Goal: Task Accomplishment & Management: Manage account settings

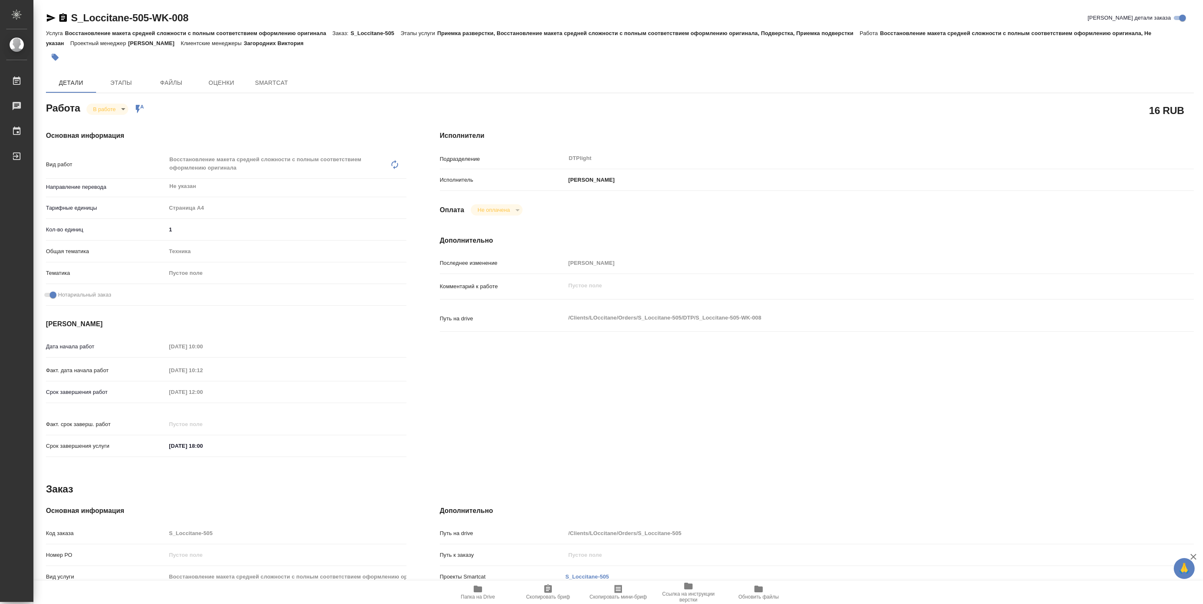
type textarea "x"
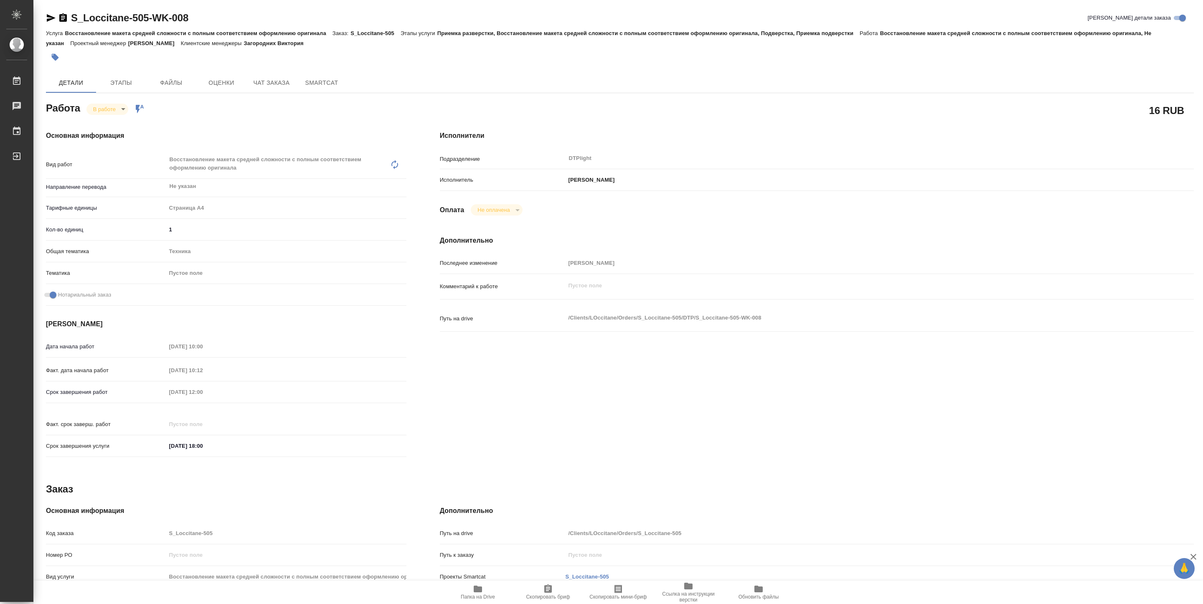
type textarea "x"
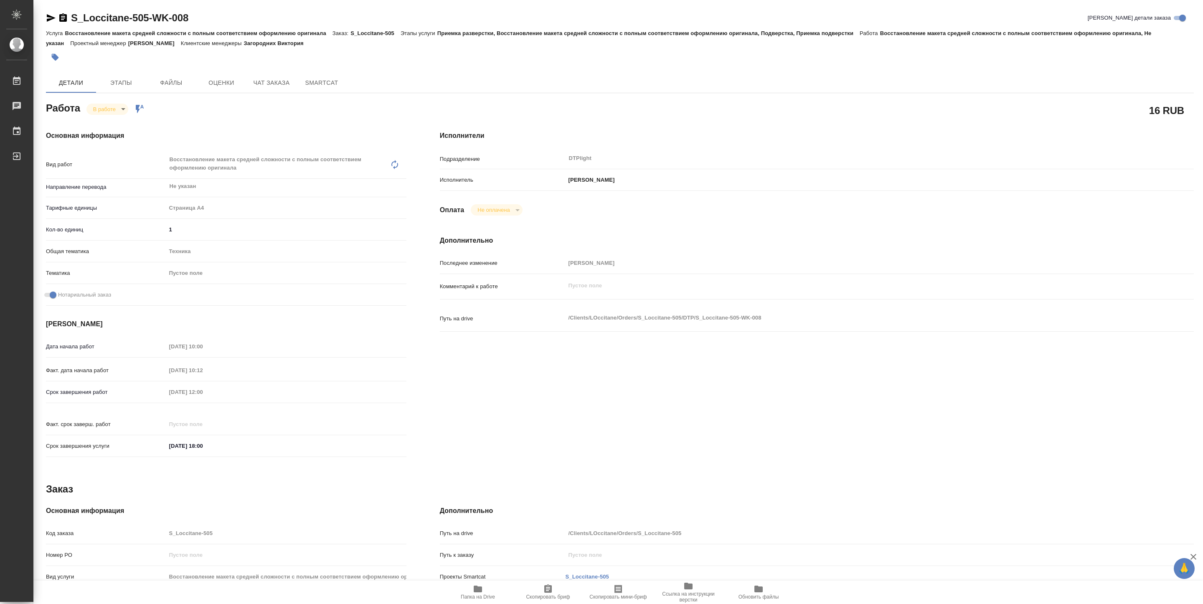
type textarea "x"
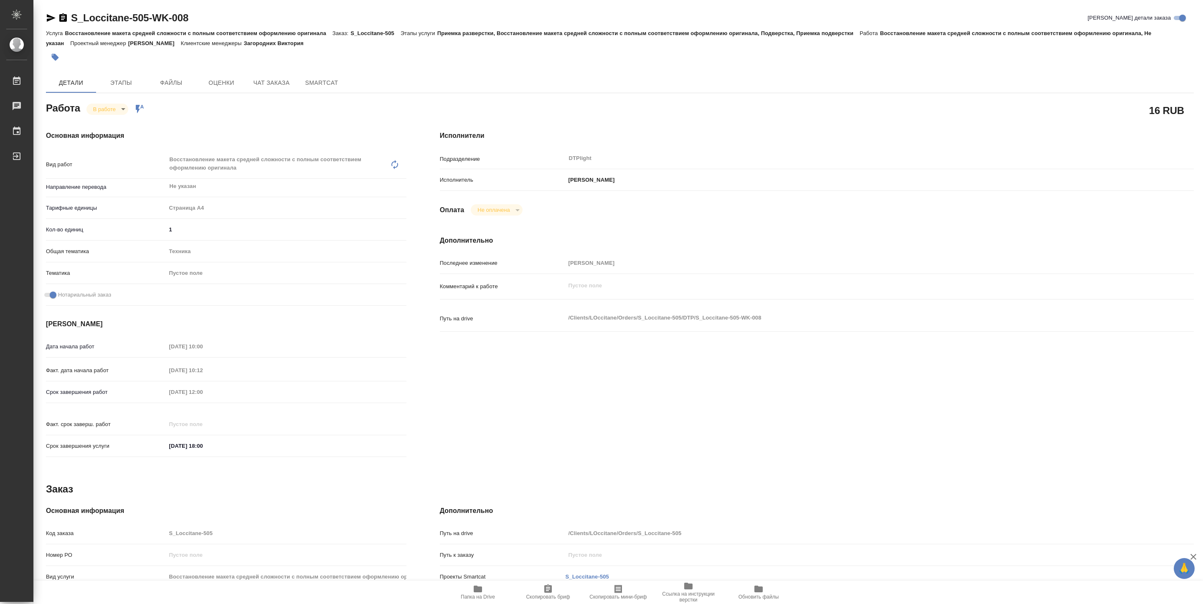
type textarea "x"
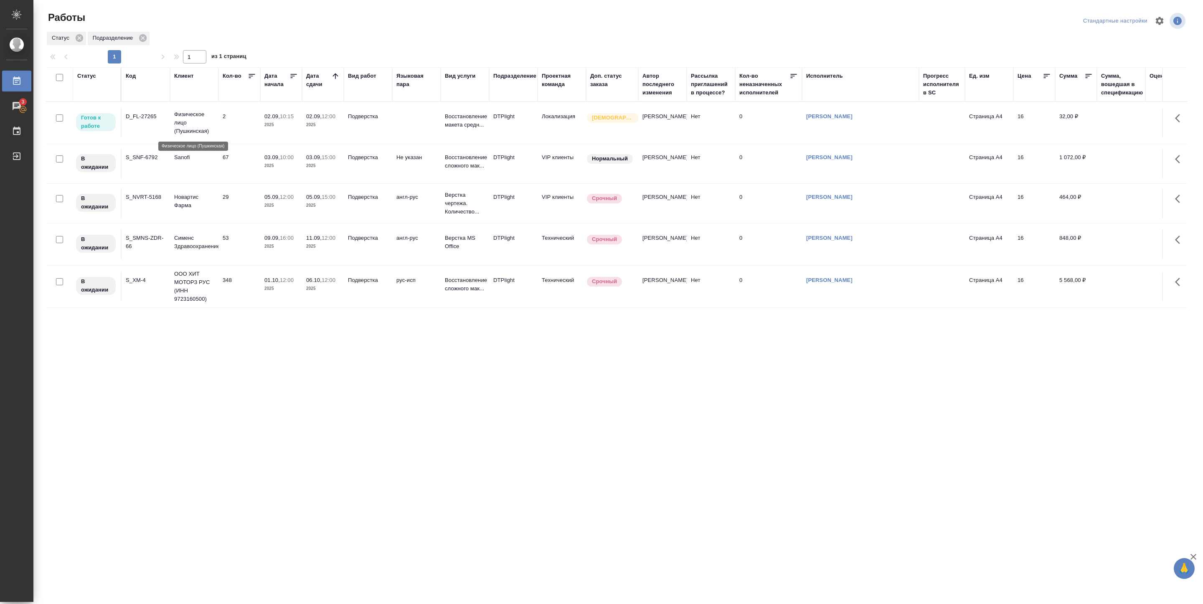
click at [213, 128] on p "Физическое лицо (Пушкинская)" at bounding box center [194, 122] width 40 height 25
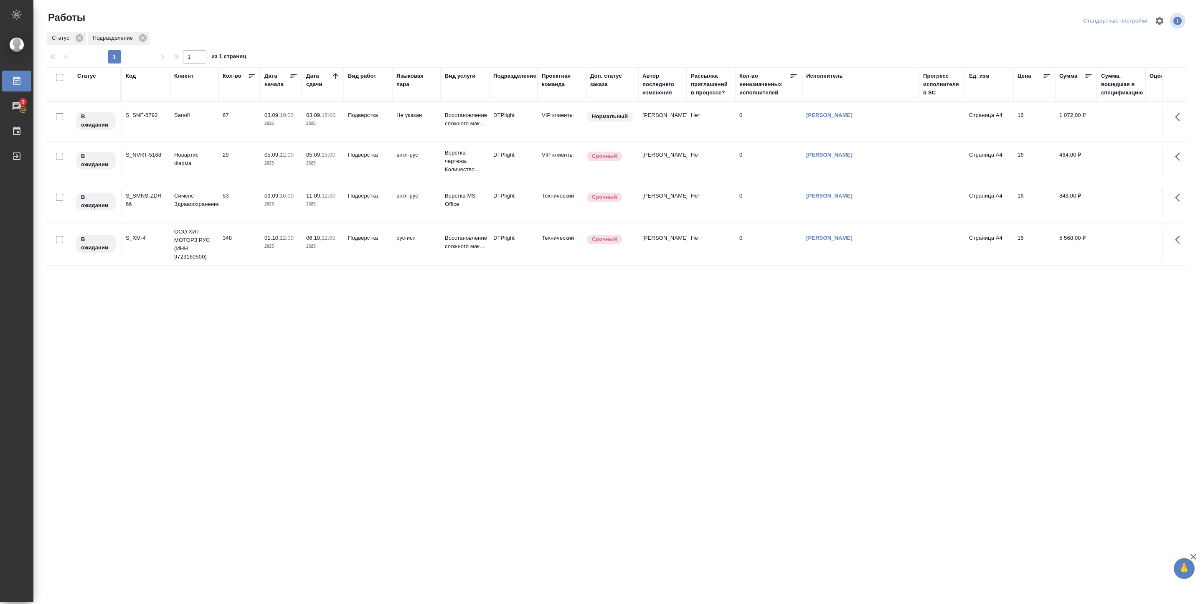
click at [271, 126] on p "2025" at bounding box center [280, 123] width 33 height 8
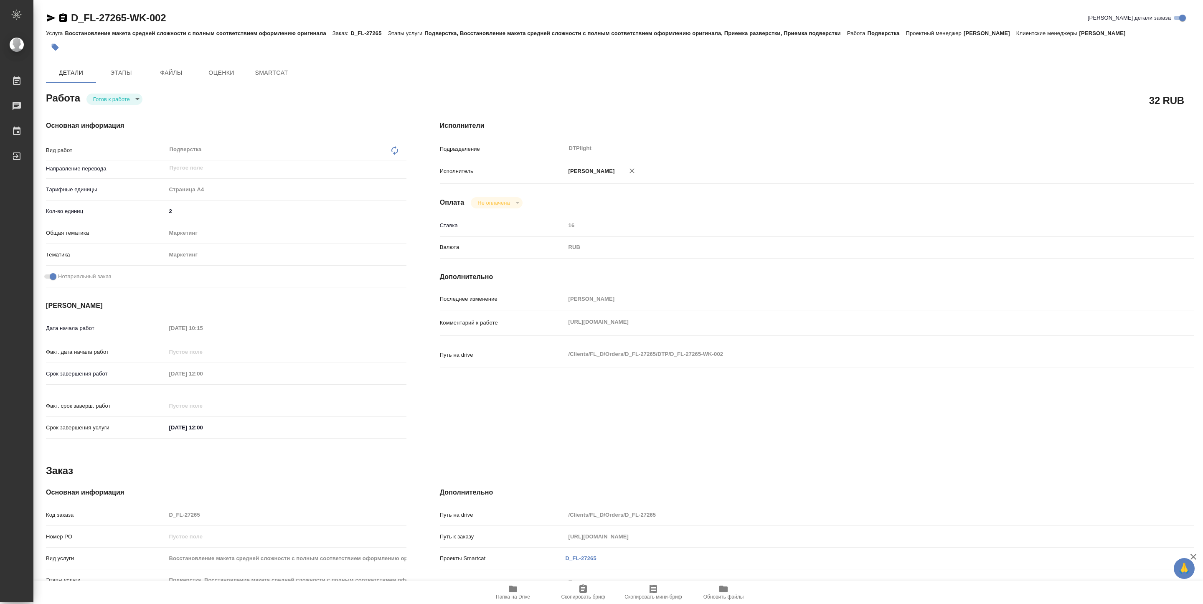
type textarea "x"
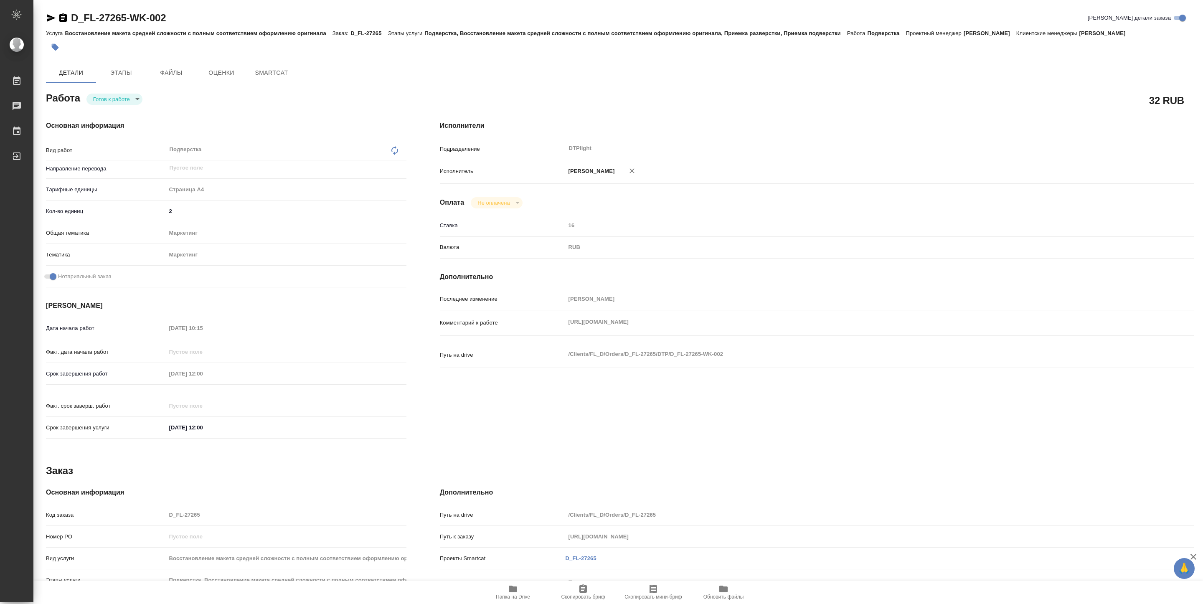
type textarea "x"
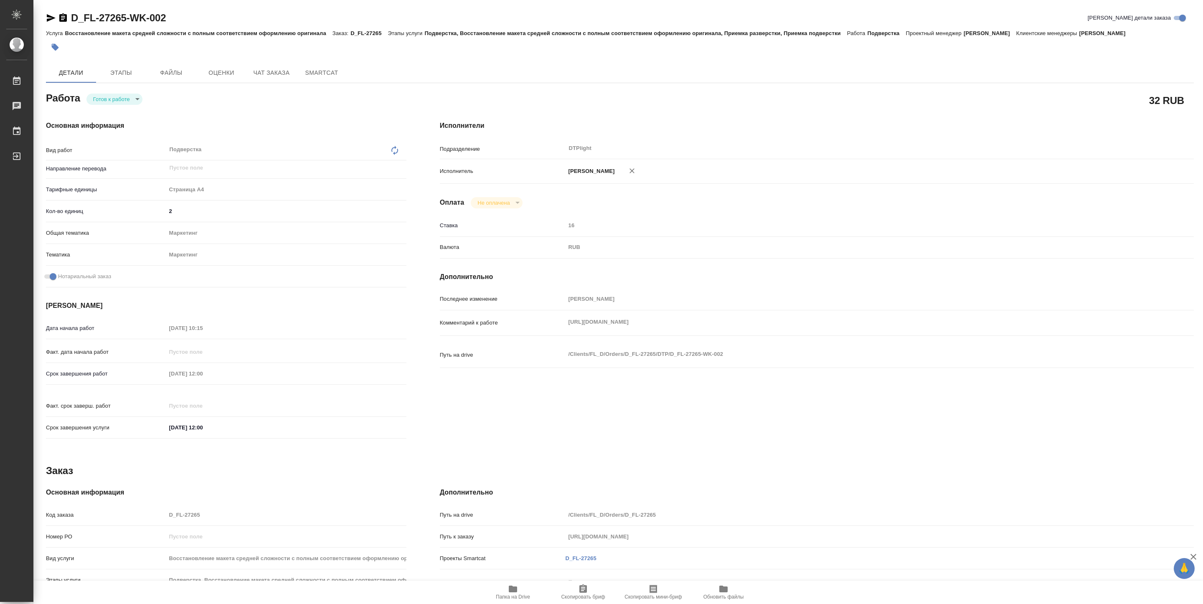
type textarea "x"
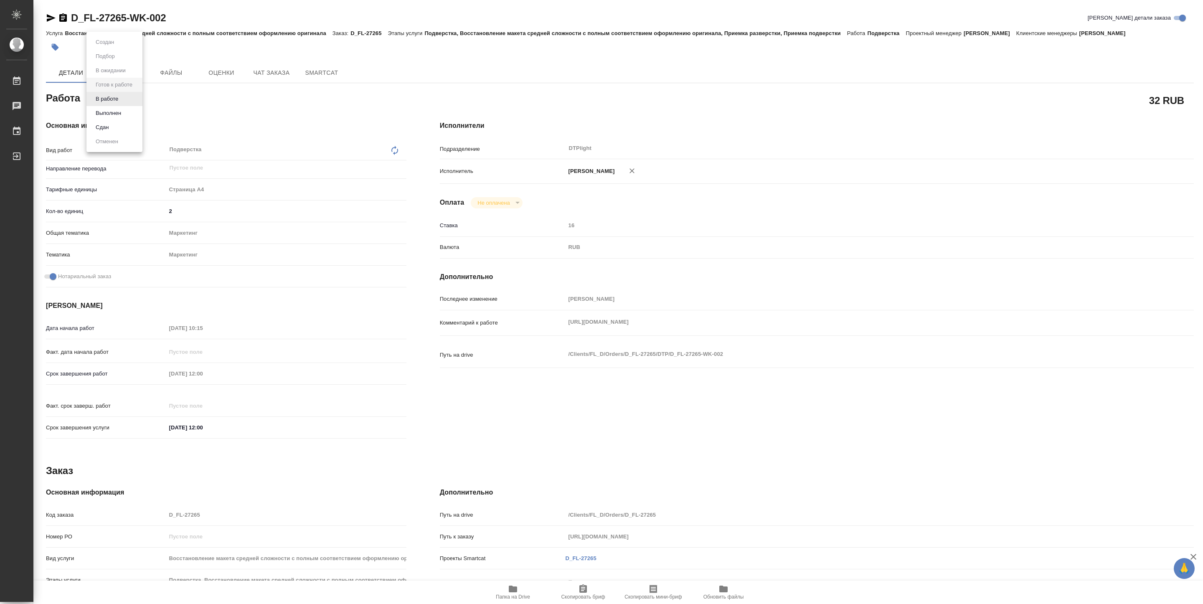
click at [120, 99] on body "🙏 .cls-1 fill:#fff; AWATERA Pankina Anna Работы Чаты График Выйти D_FL-27265-WK…" at bounding box center [601, 302] width 1203 height 604
type textarea "x"
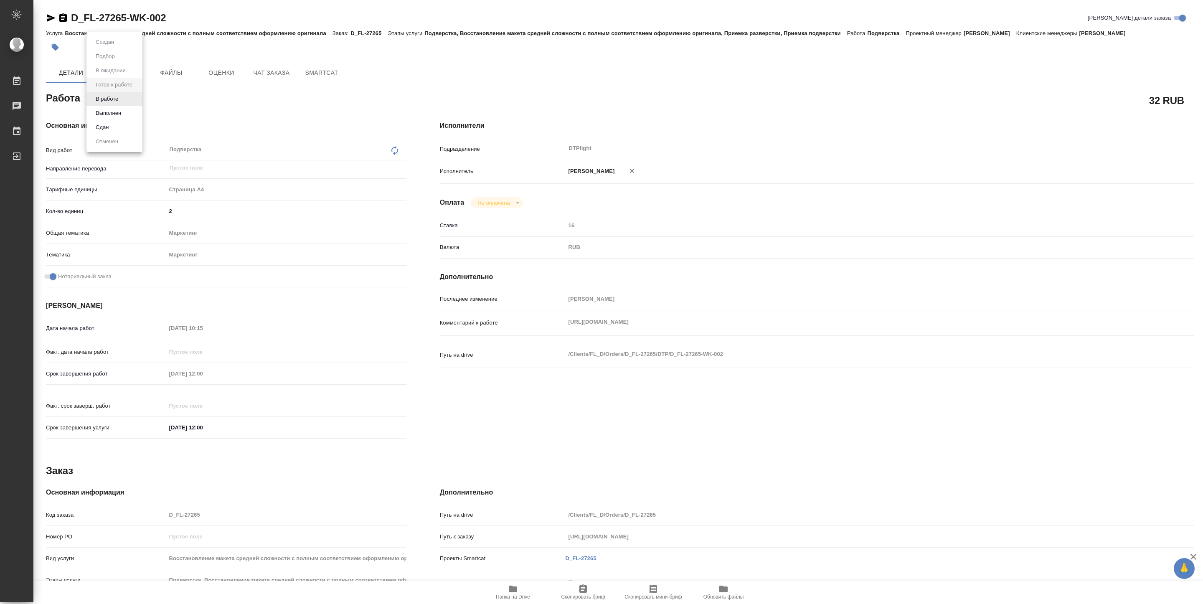
type textarea "x"
click at [120, 99] on button "В работе" at bounding box center [107, 98] width 28 height 9
type textarea "x"
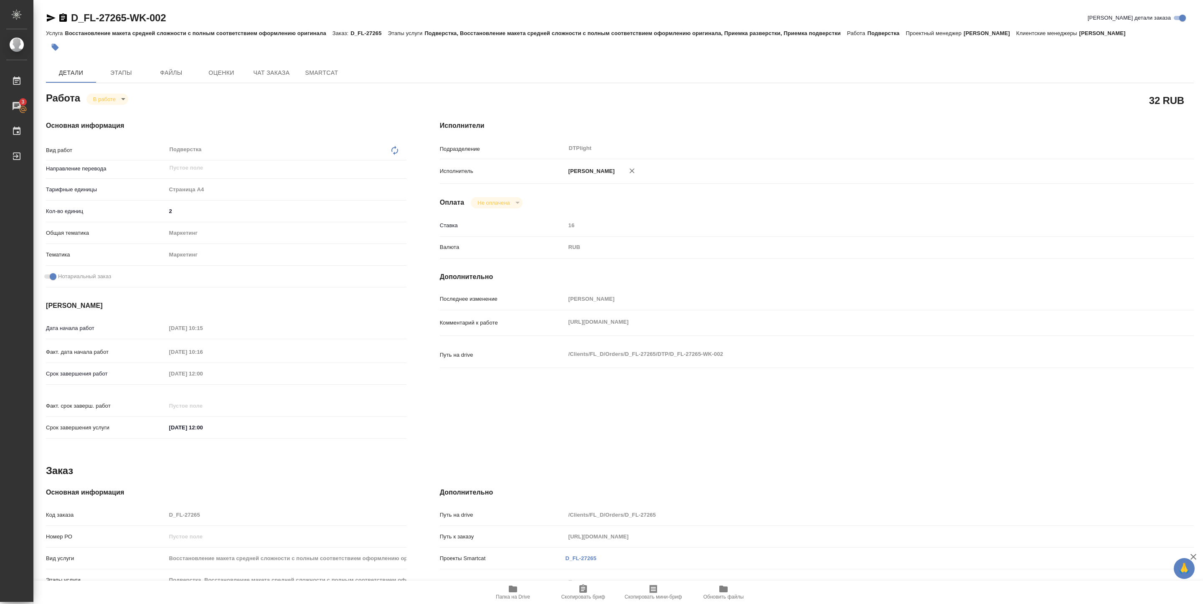
type textarea "x"
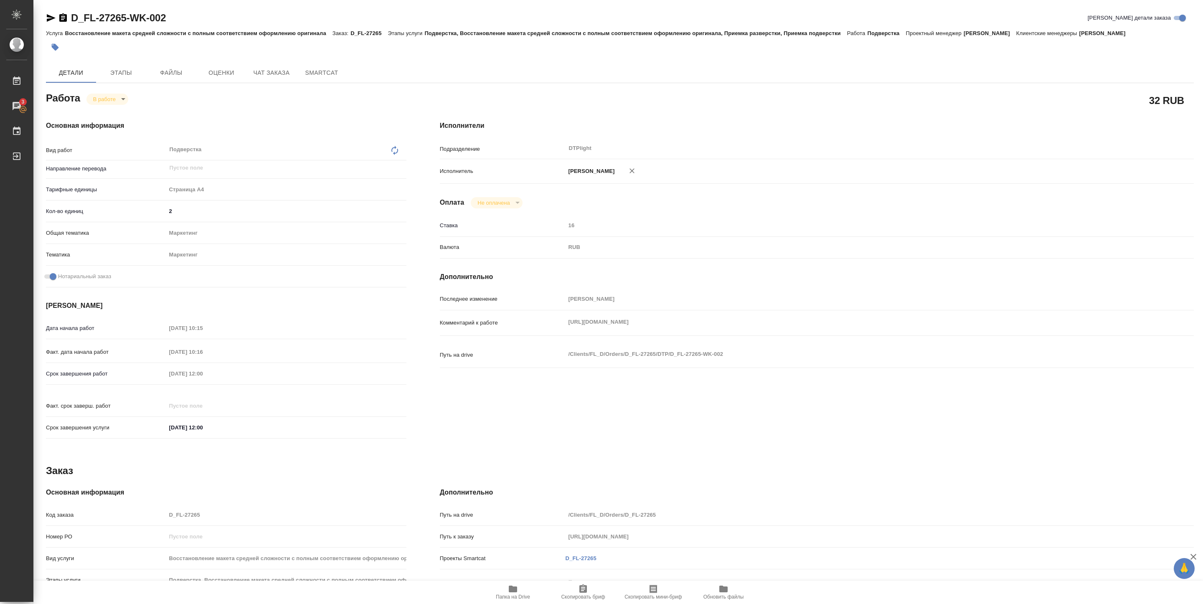
type textarea "x"
drag, startPoint x: 564, startPoint y: 336, endPoint x: 701, endPoint y: 341, distance: 137.1
click at [701, 341] on div "Комментарий к работе https://drive.awatera.com/s/Cq4FopkZJE9zzLo x" at bounding box center [817, 330] width 754 height 32
copy div "Комментарий к работе https://drive.awatera.com/s/Cq4FopkZJE9zzLo"
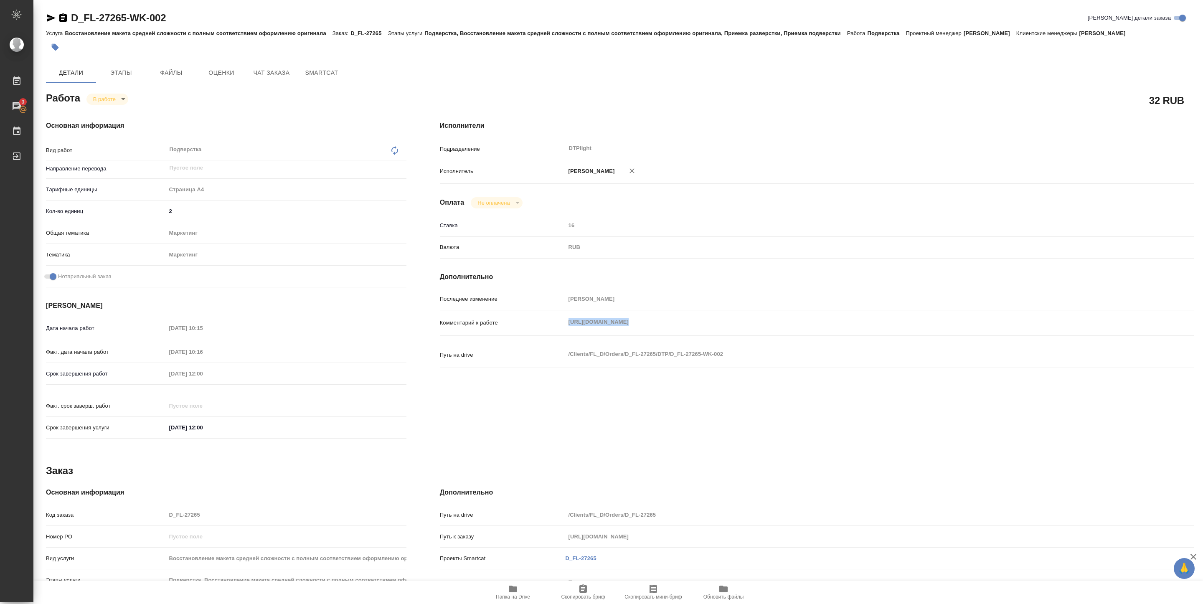
click at [510, 590] on icon "button" at bounding box center [513, 589] width 8 height 7
click at [512, 594] on span "Папка на Drive" at bounding box center [513, 597] width 34 height 6
click at [104, 99] on body "🙏 .cls-1 fill:#fff; AWATERA Pankina Anna Работы 3 Чаты График Выйти D_FL-27265-…" at bounding box center [601, 302] width 1203 height 604
click at [104, 112] on button "Выполнен" at bounding box center [108, 113] width 30 height 9
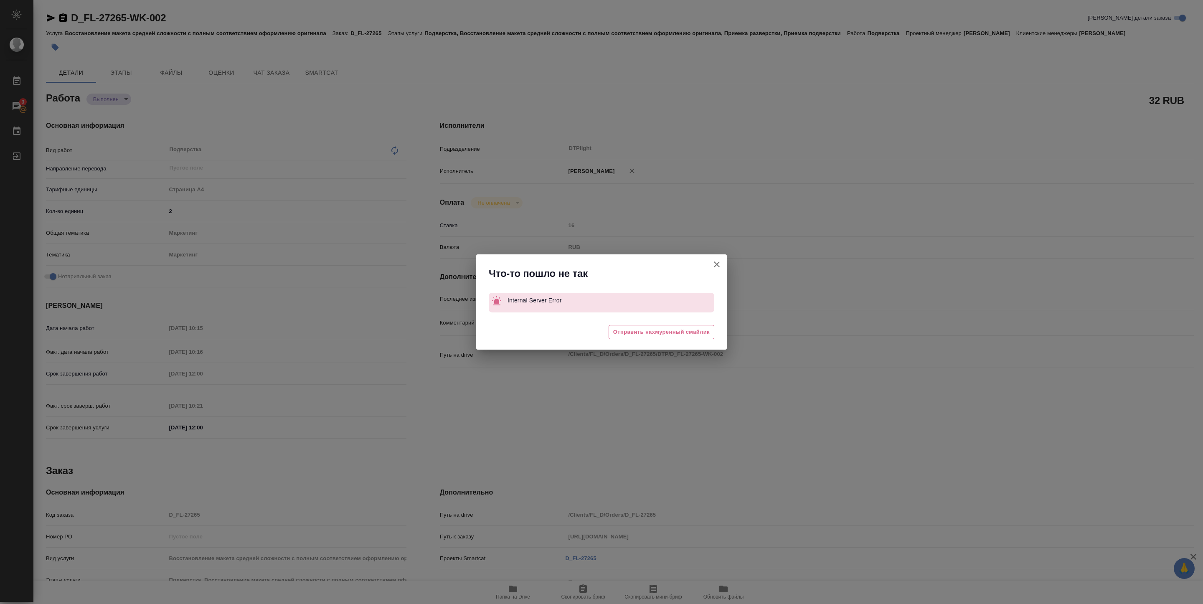
type textarea "x"
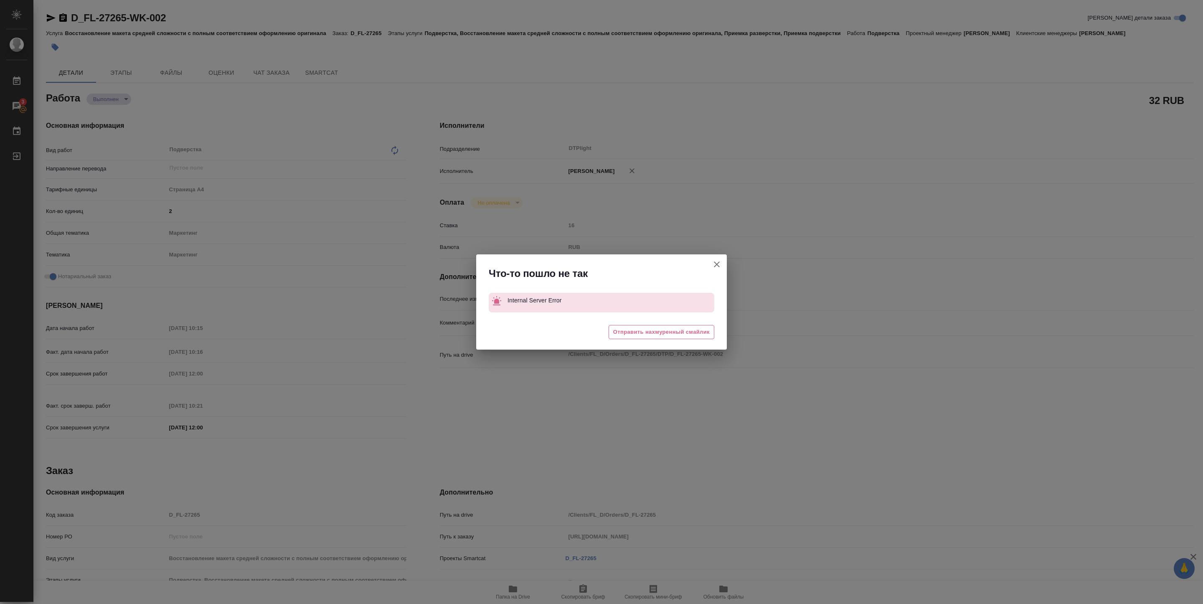
type textarea "x"
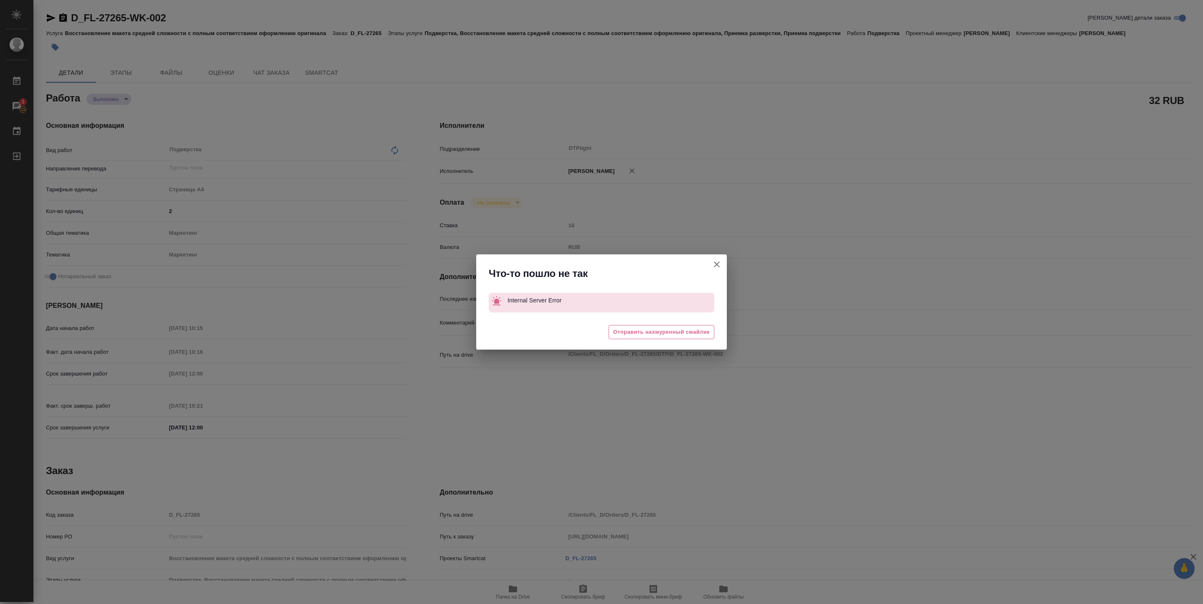
type textarea "x"
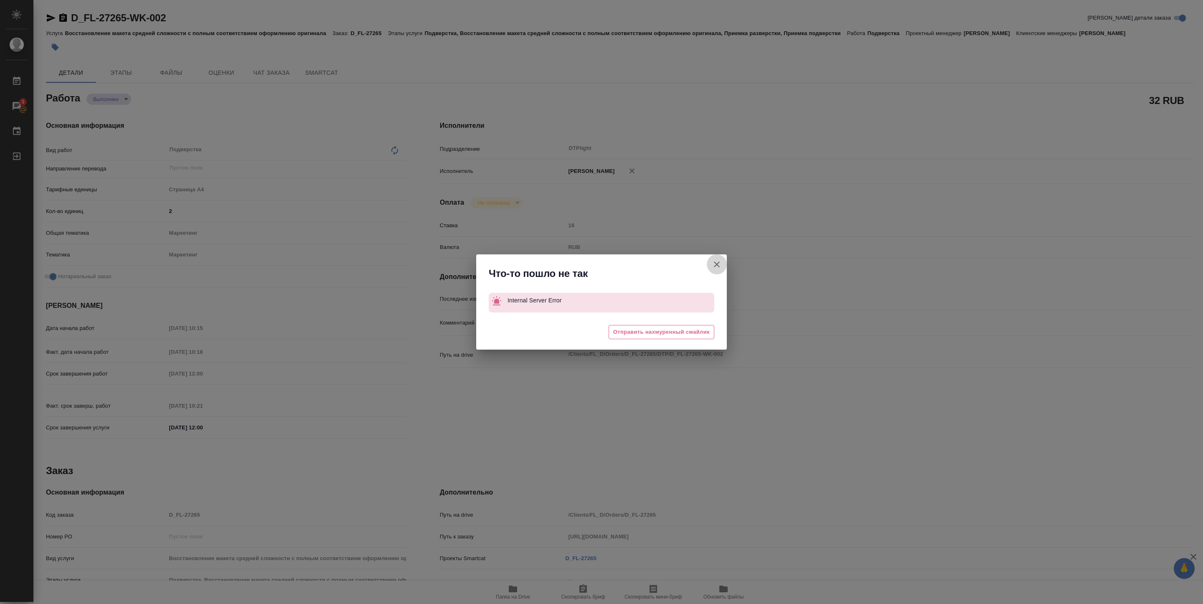
click at [713, 263] on icon "button" at bounding box center [717, 264] width 10 height 10
type textarea "x"
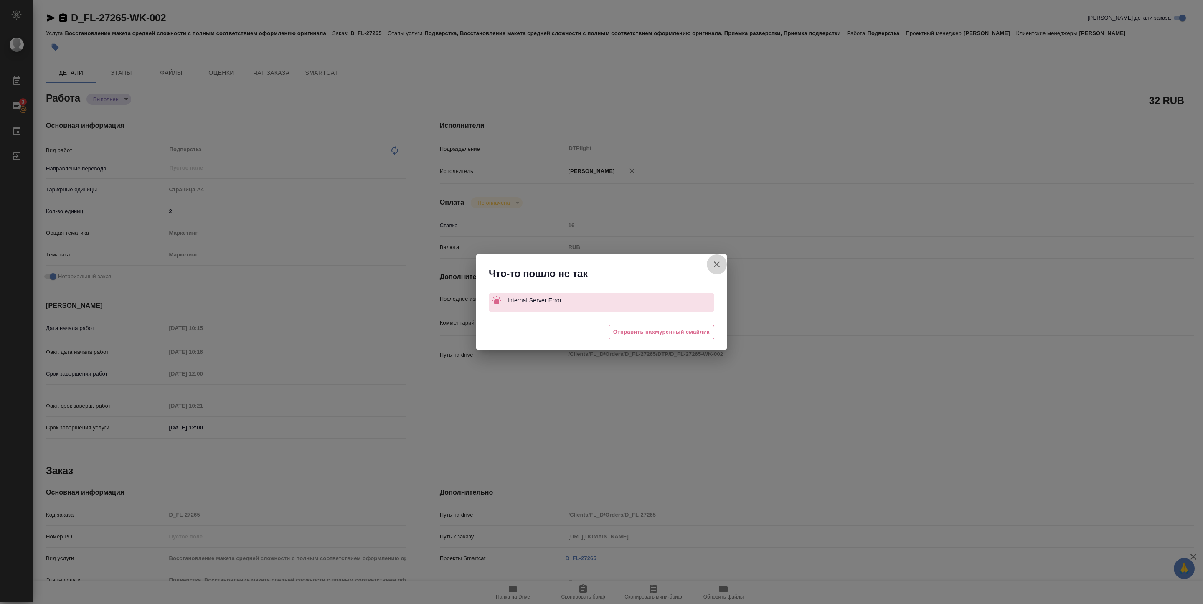
type textarea "x"
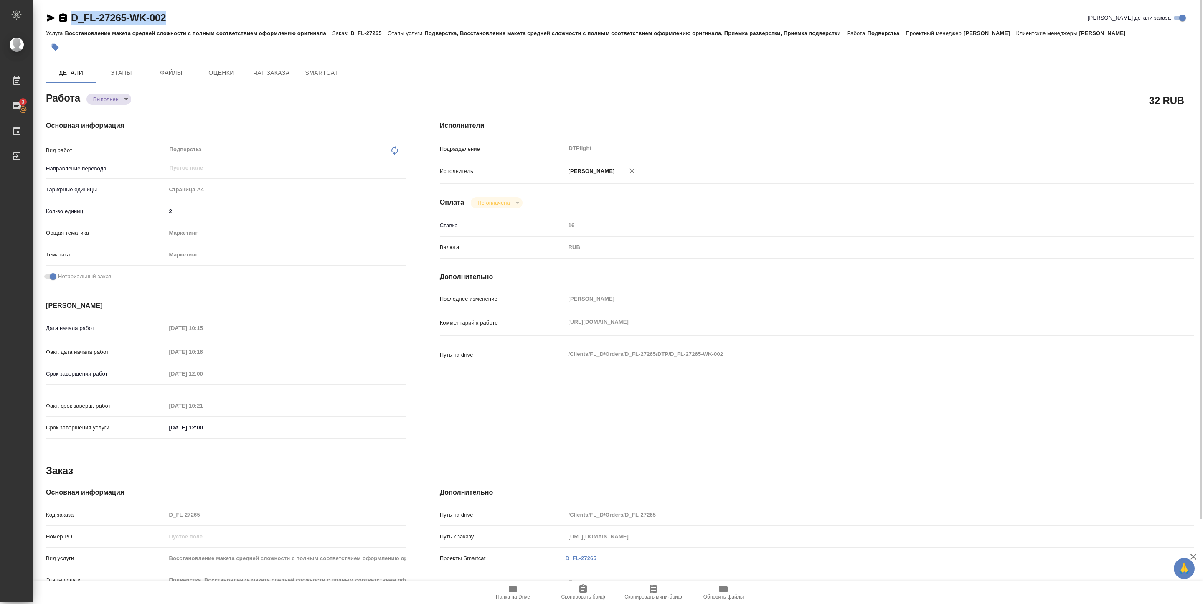
drag, startPoint x: 74, startPoint y: 26, endPoint x: 225, endPoint y: 23, distance: 150.4
click at [225, 23] on div "D_FL-27265-WK-002 Кратко детали заказа" at bounding box center [620, 19] width 1148 height 17
copy link "D_FL-27265-WK-002"
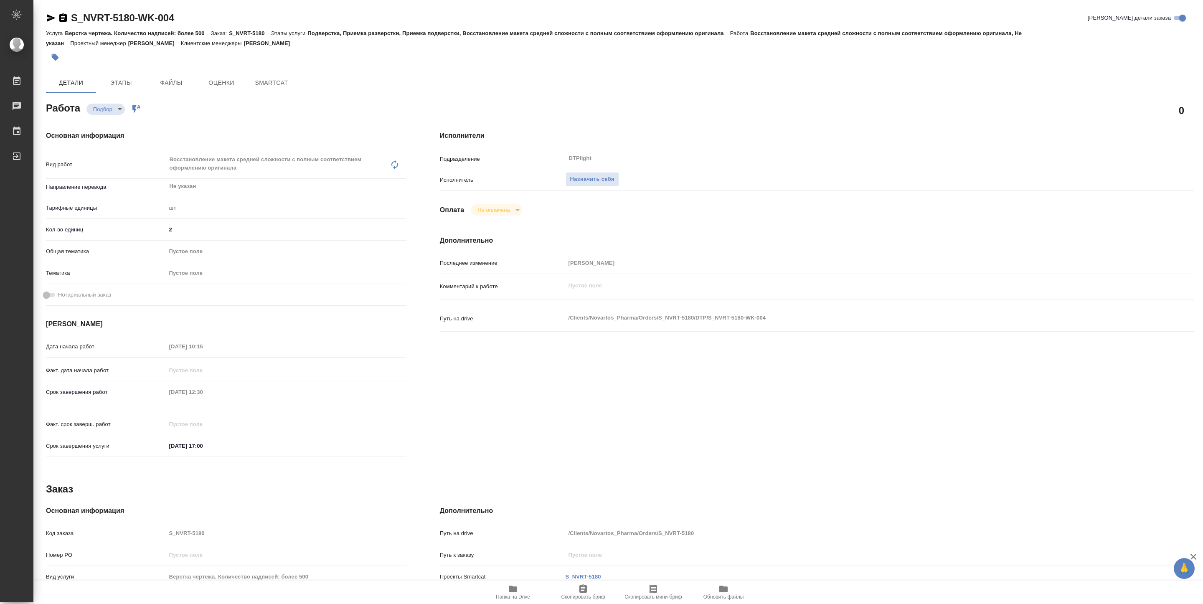
type textarea "x"
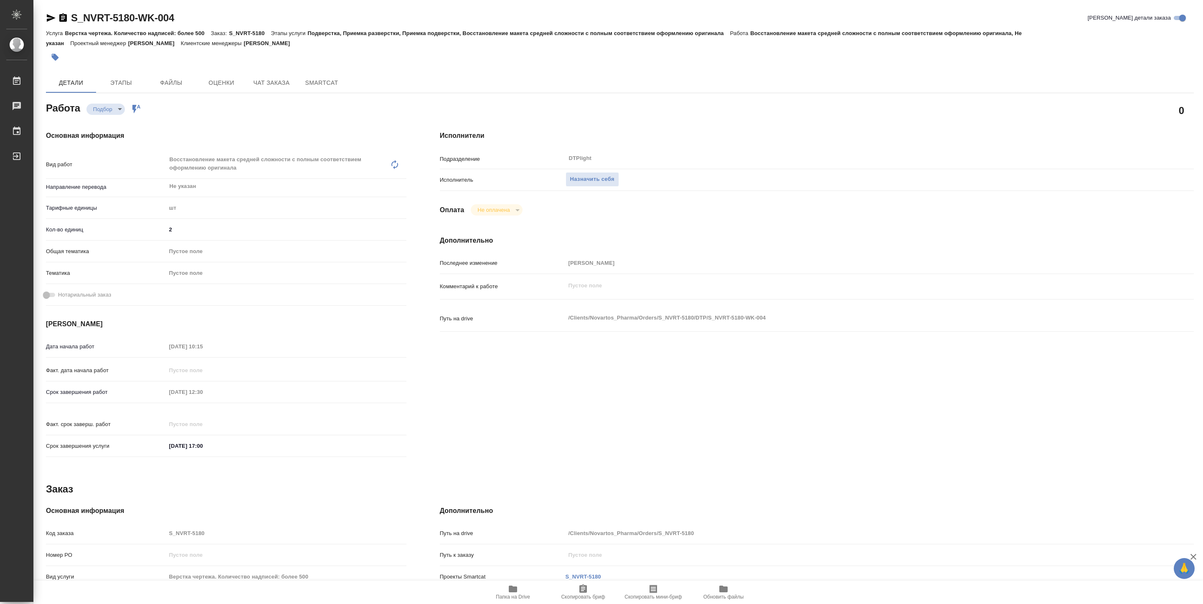
type textarea "x"
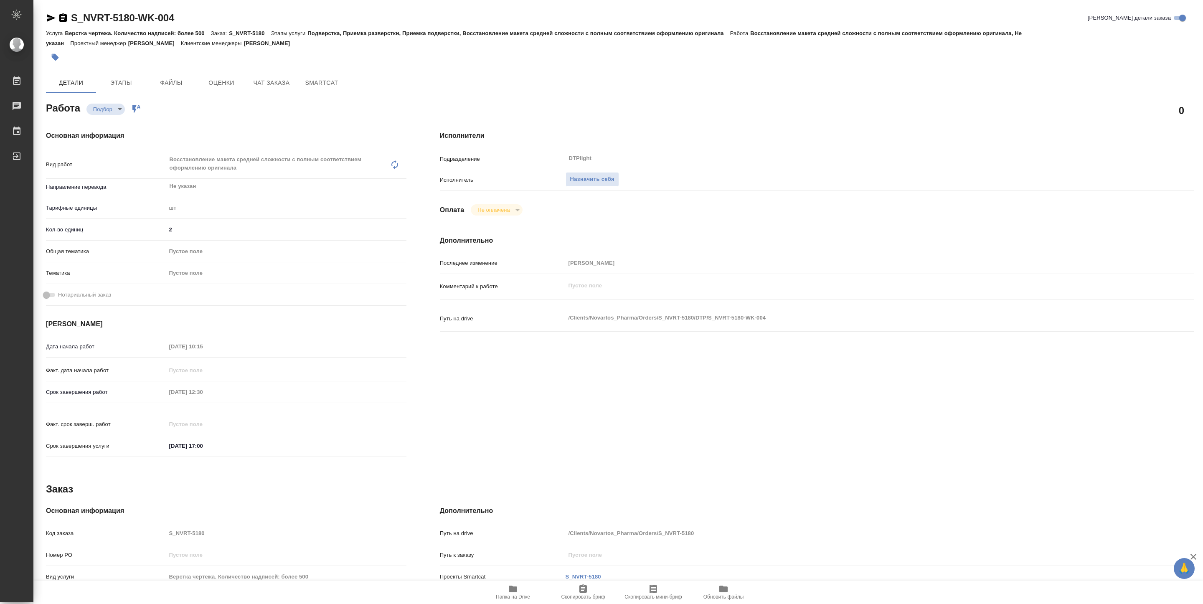
type textarea "x"
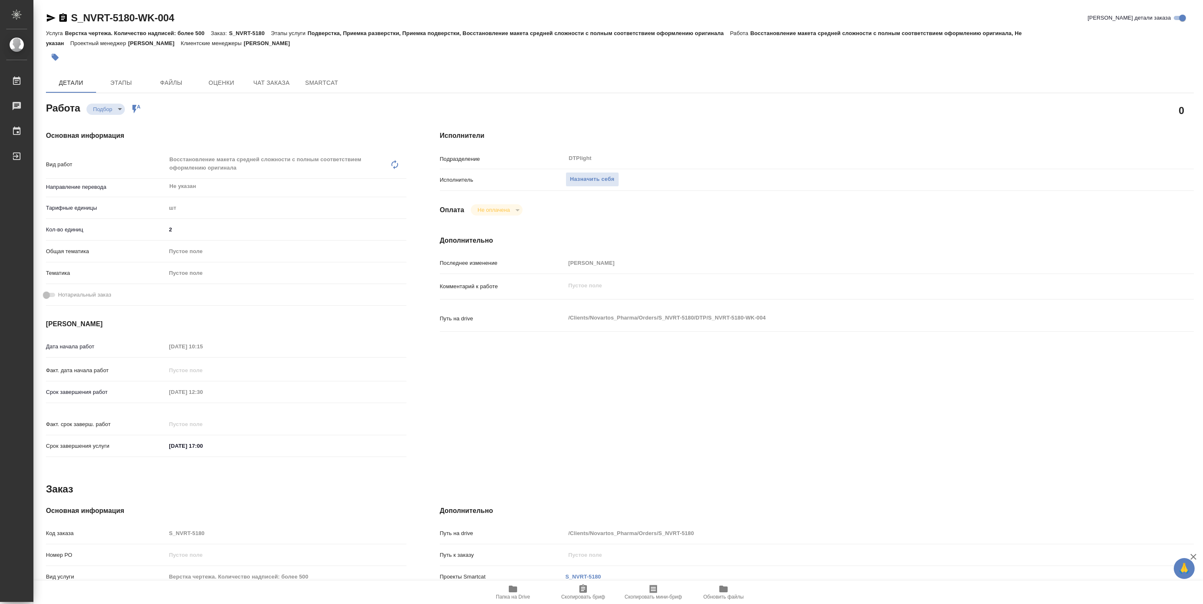
type textarea "x"
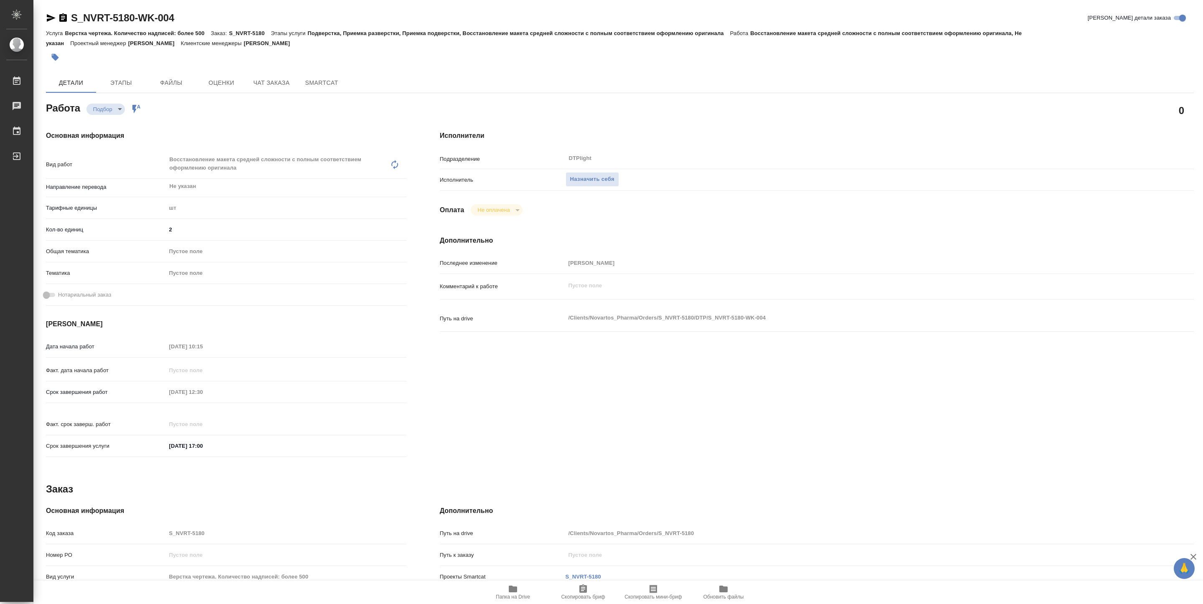
click at [514, 597] on span "Папка на Drive" at bounding box center [513, 597] width 34 height 6
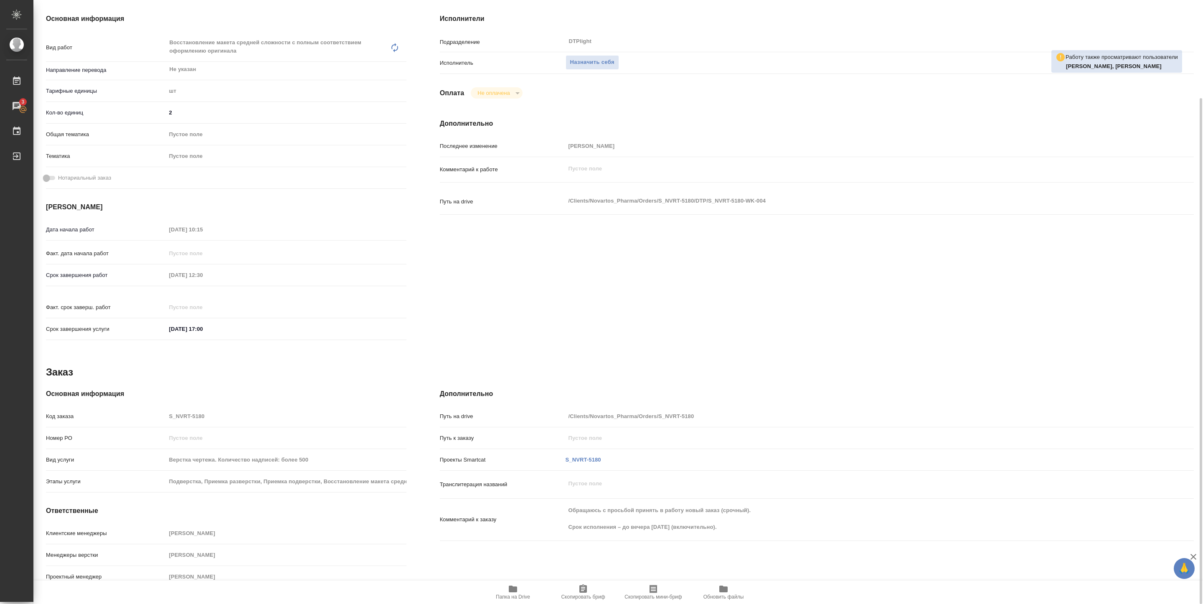
scroll to position [54, 0]
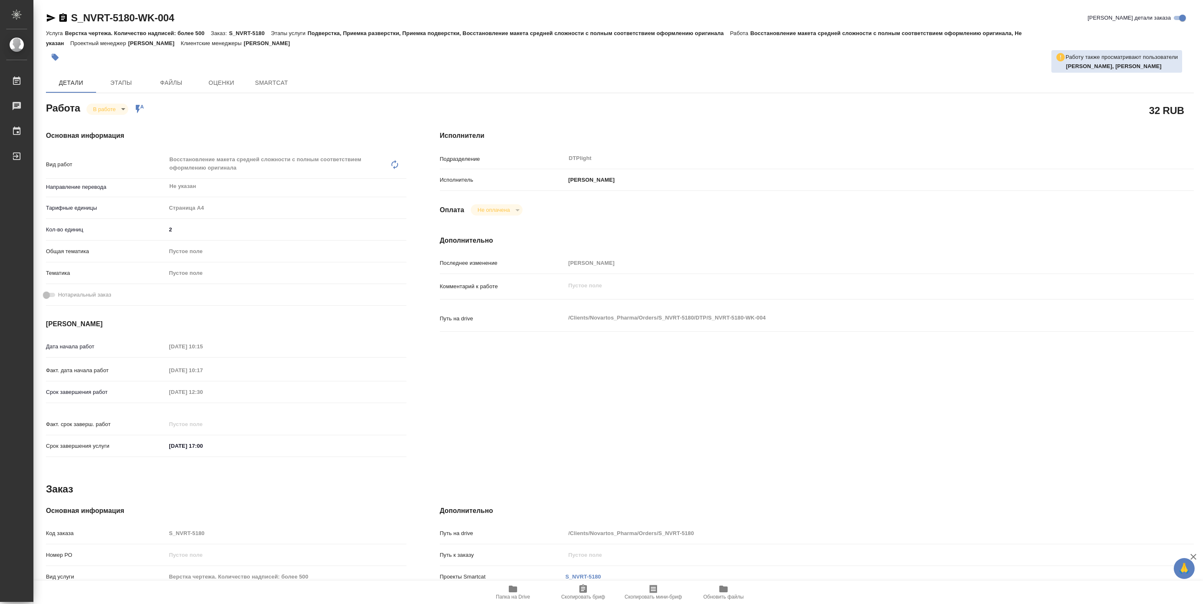
type textarea "x"
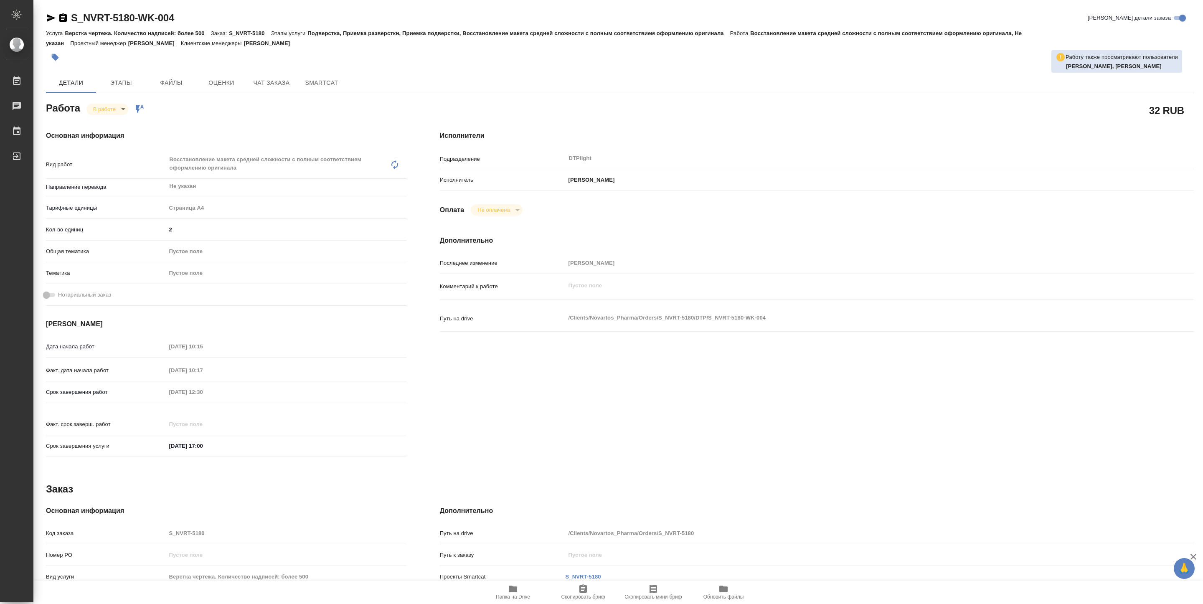
type textarea "x"
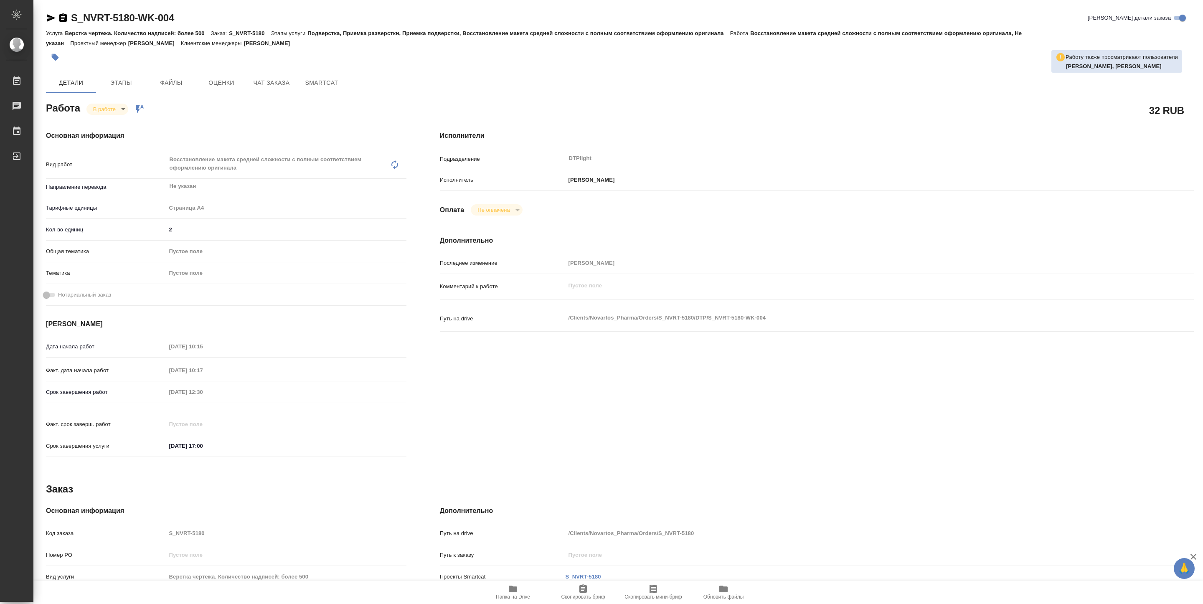
type textarea "x"
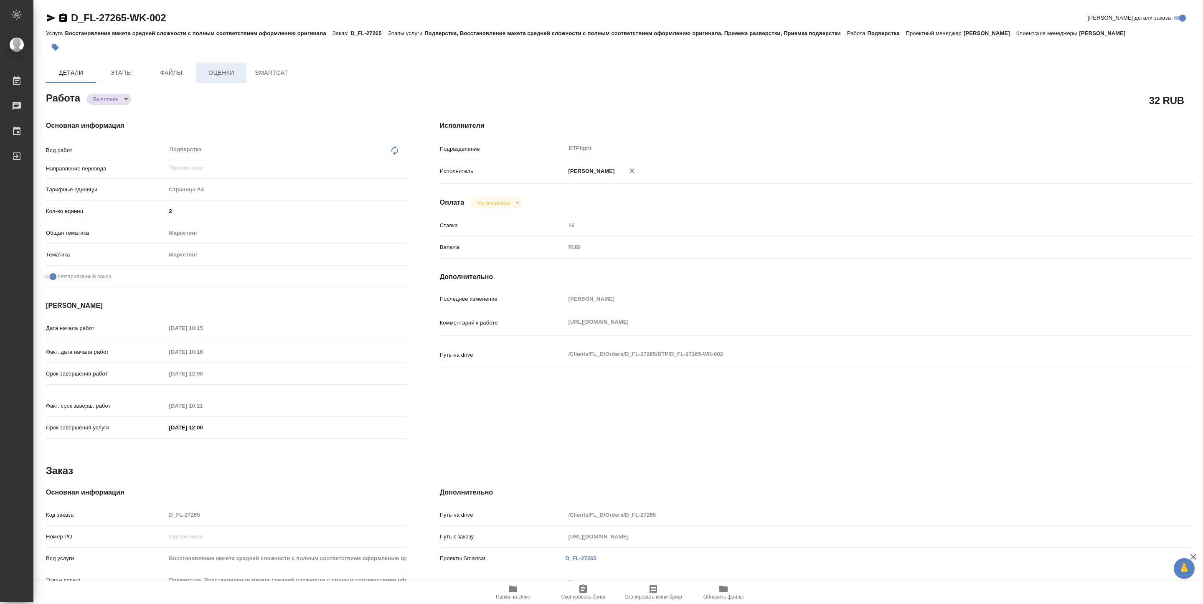
type textarea "x"
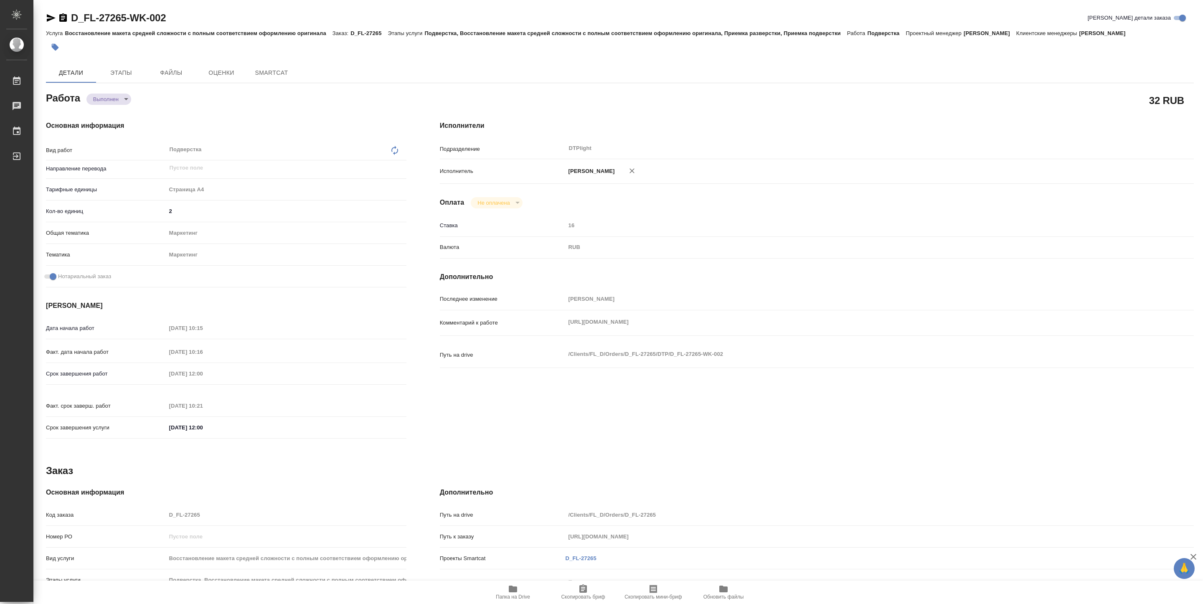
type textarea "x"
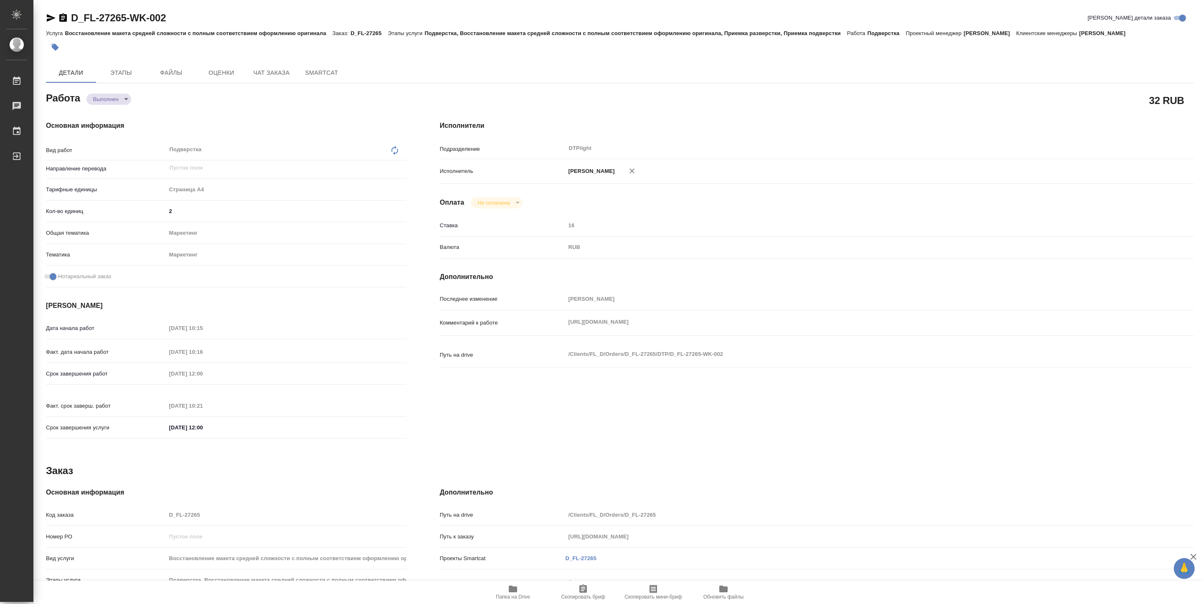
type textarea "x"
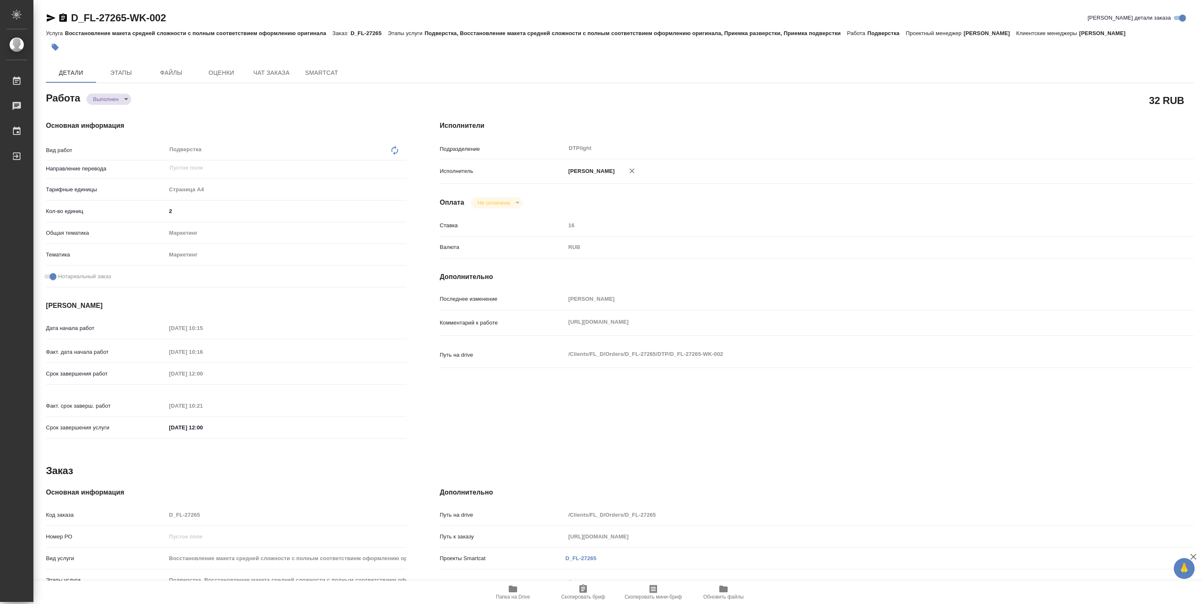
type textarea "x"
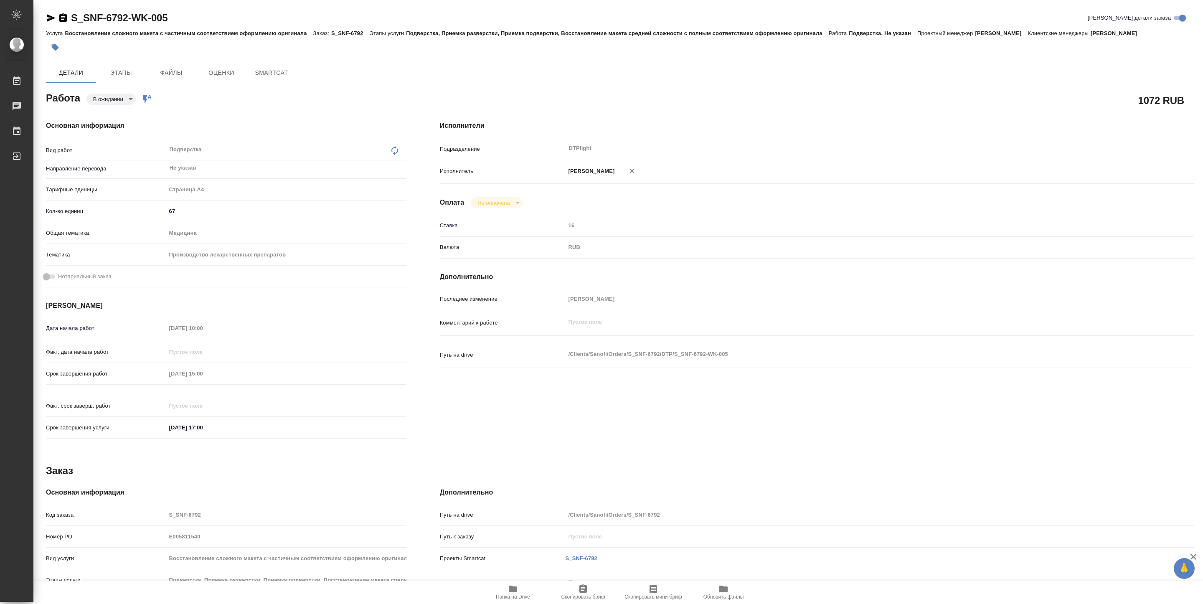
type textarea "x"
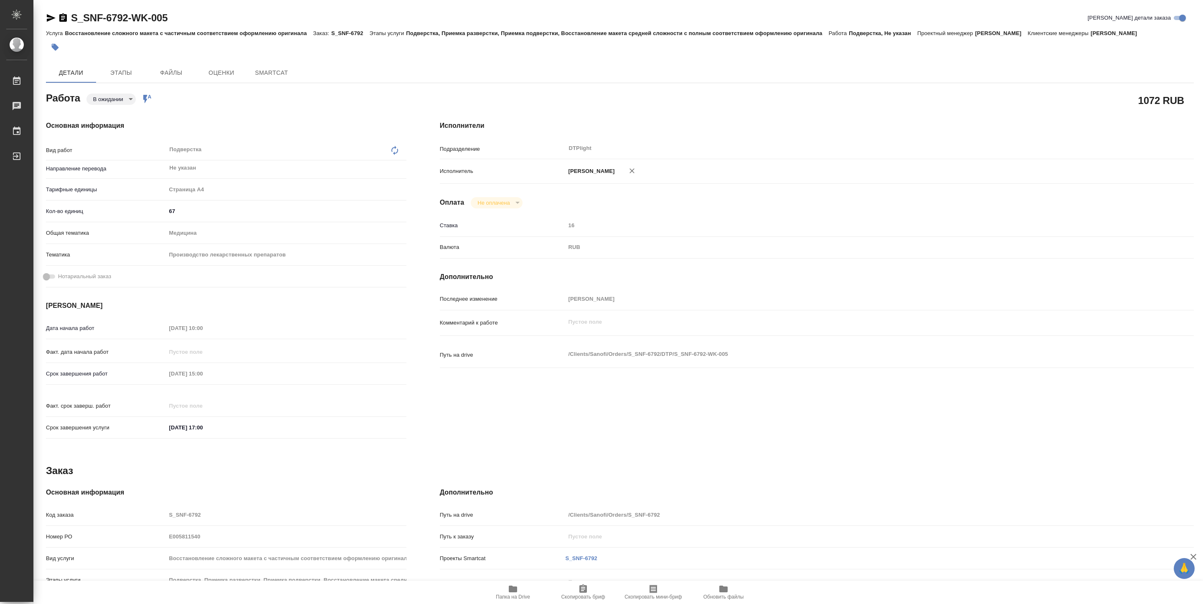
type textarea "x"
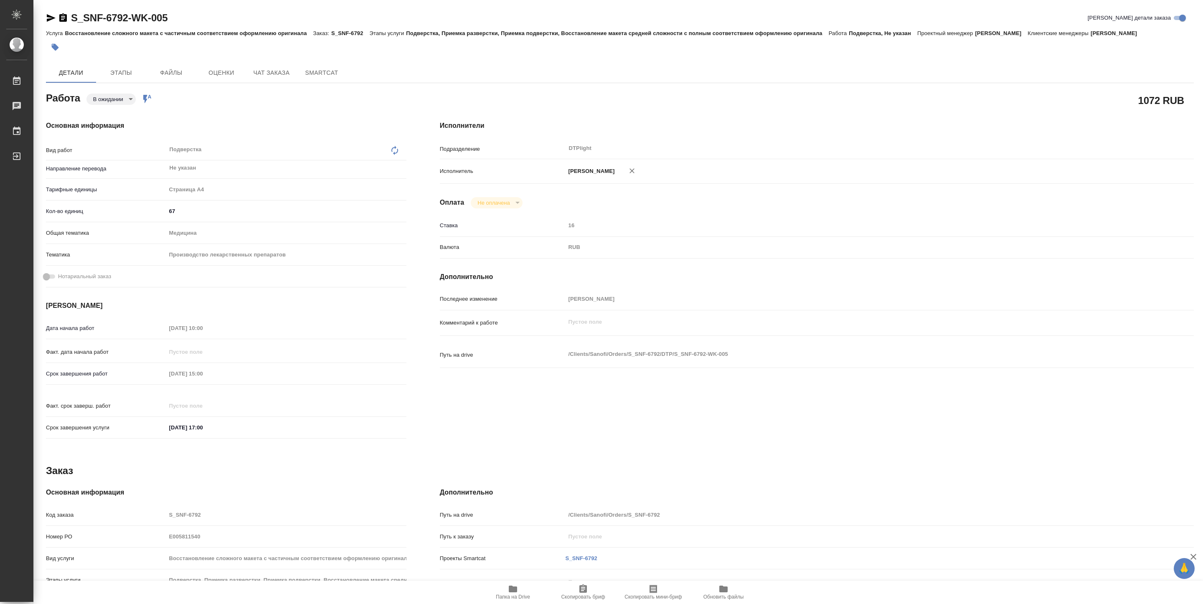
type textarea "x"
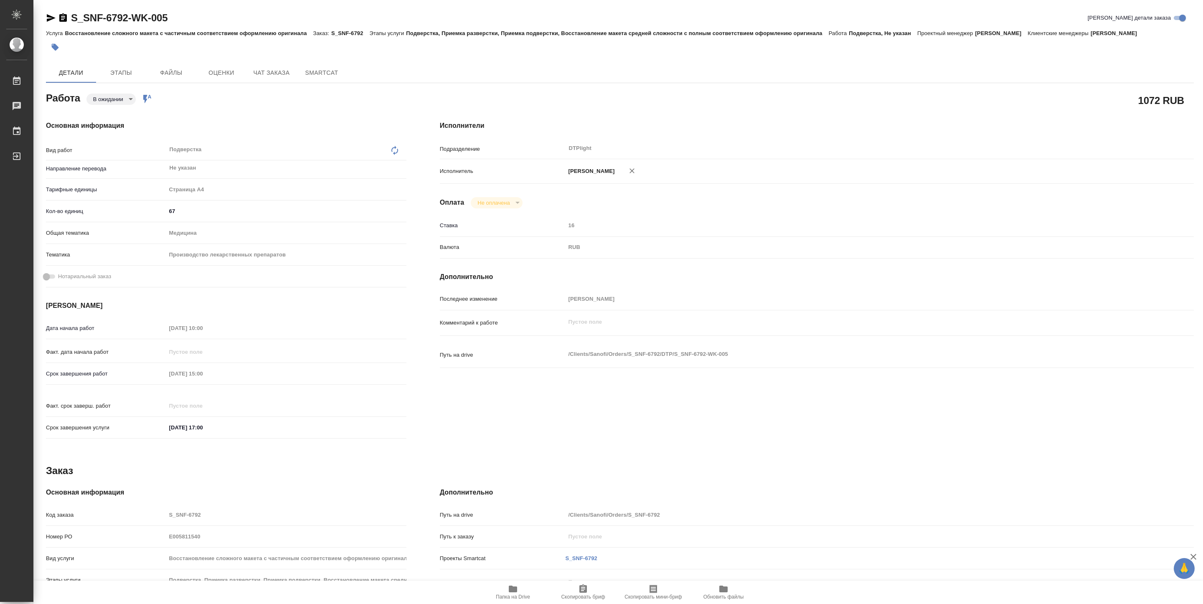
type textarea "x"
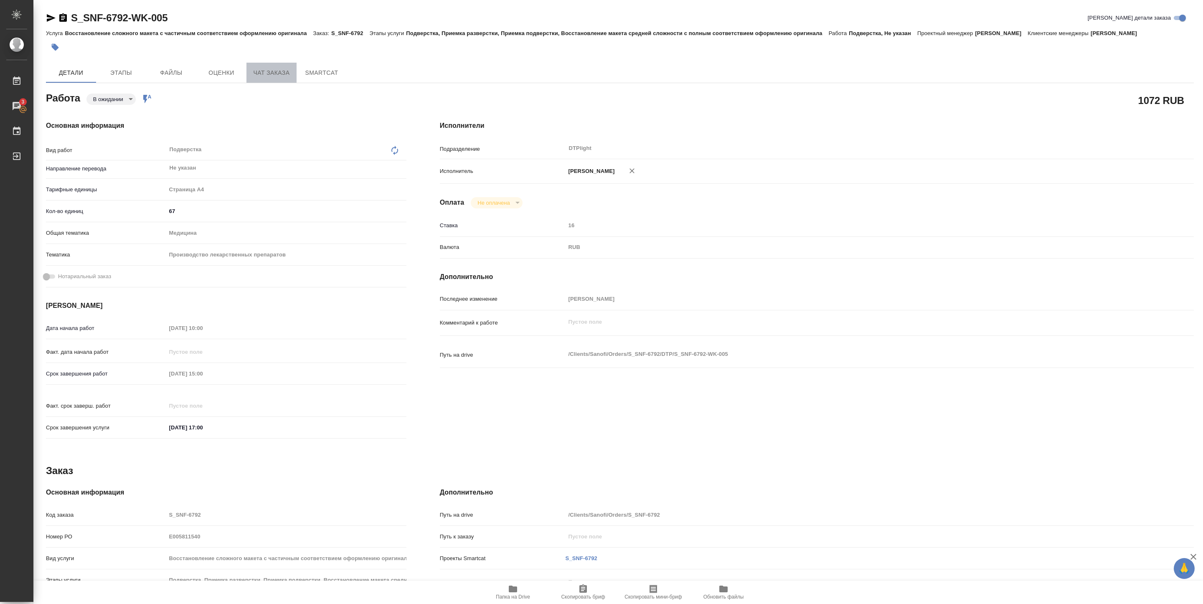
click at [265, 78] on button "Чат заказа" at bounding box center [271, 73] width 50 height 20
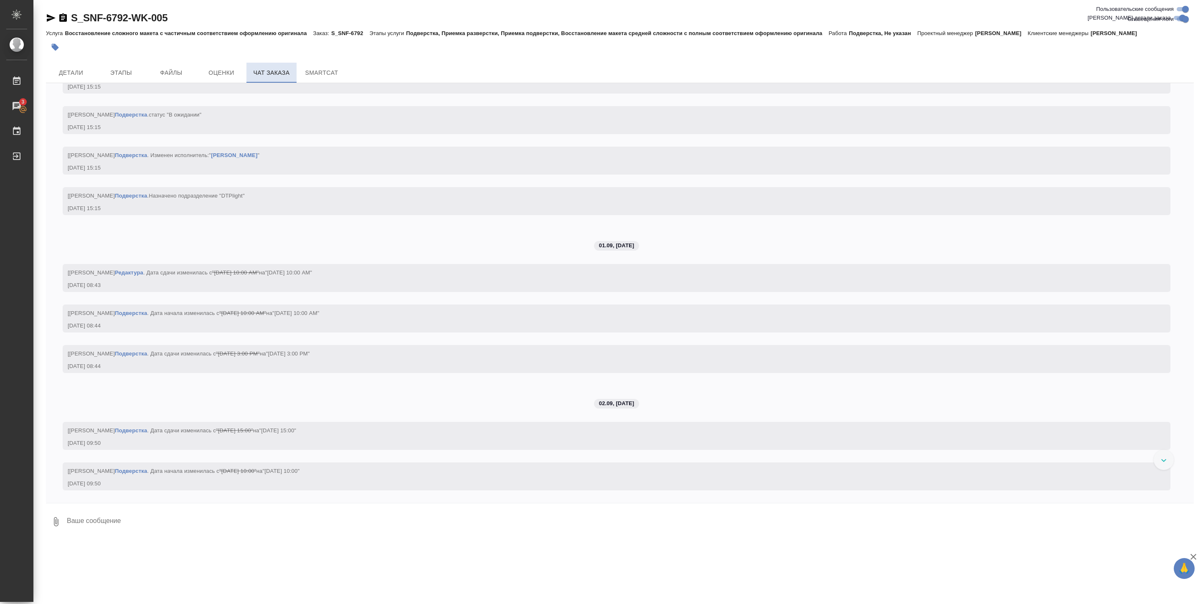
scroll to position [2665, 0]
click at [147, 434] on link "Подверстка" at bounding box center [131, 430] width 32 height 6
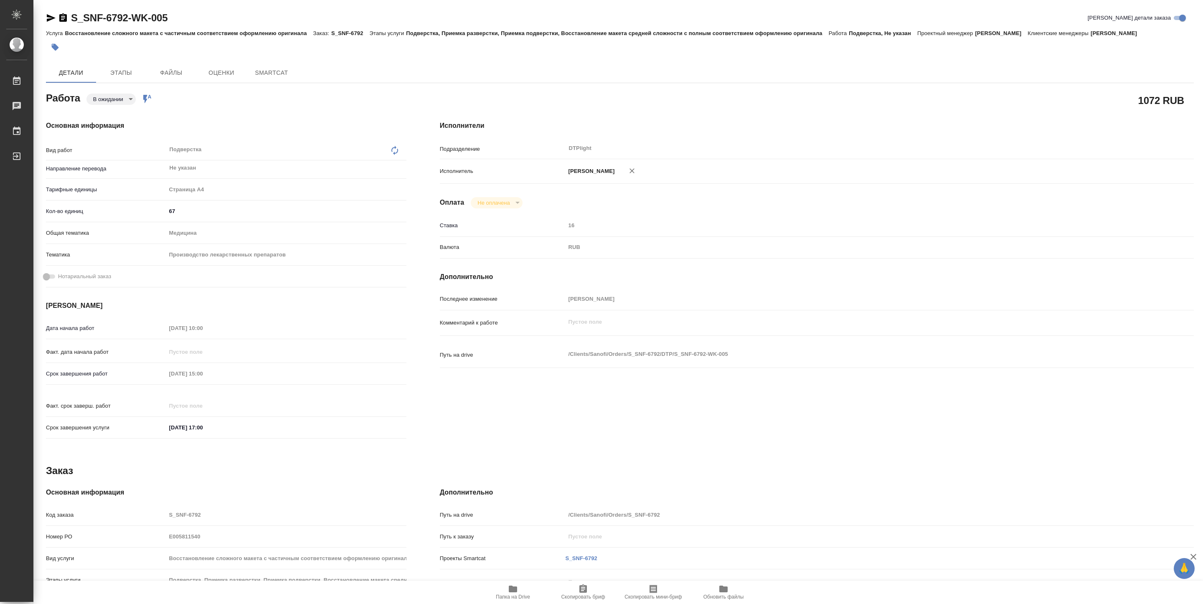
type textarea "x"
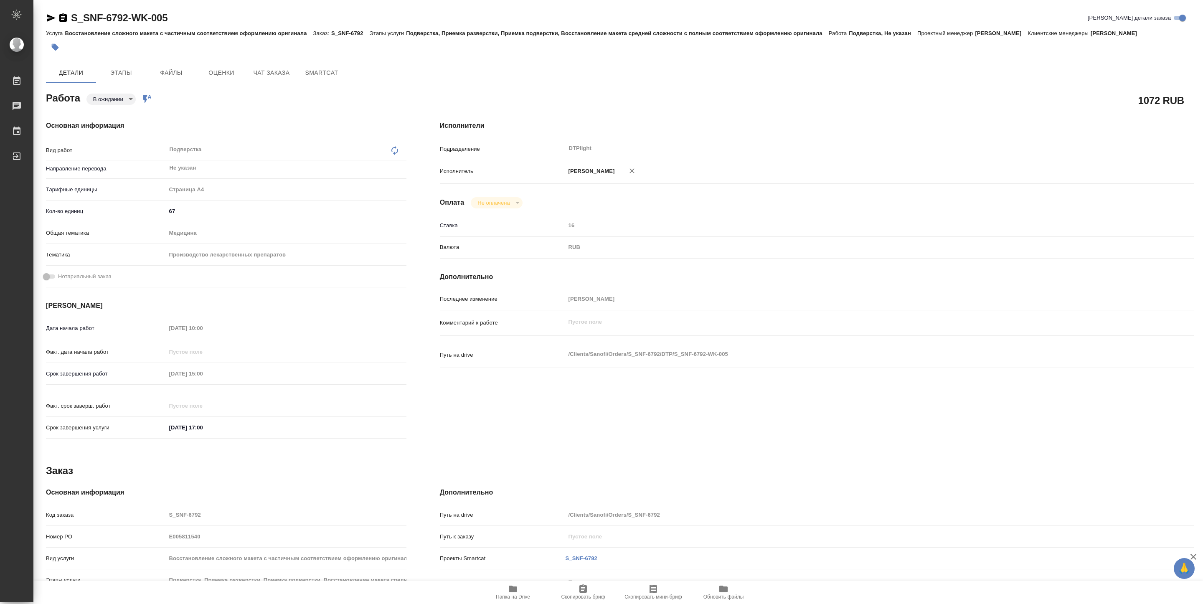
type textarea "x"
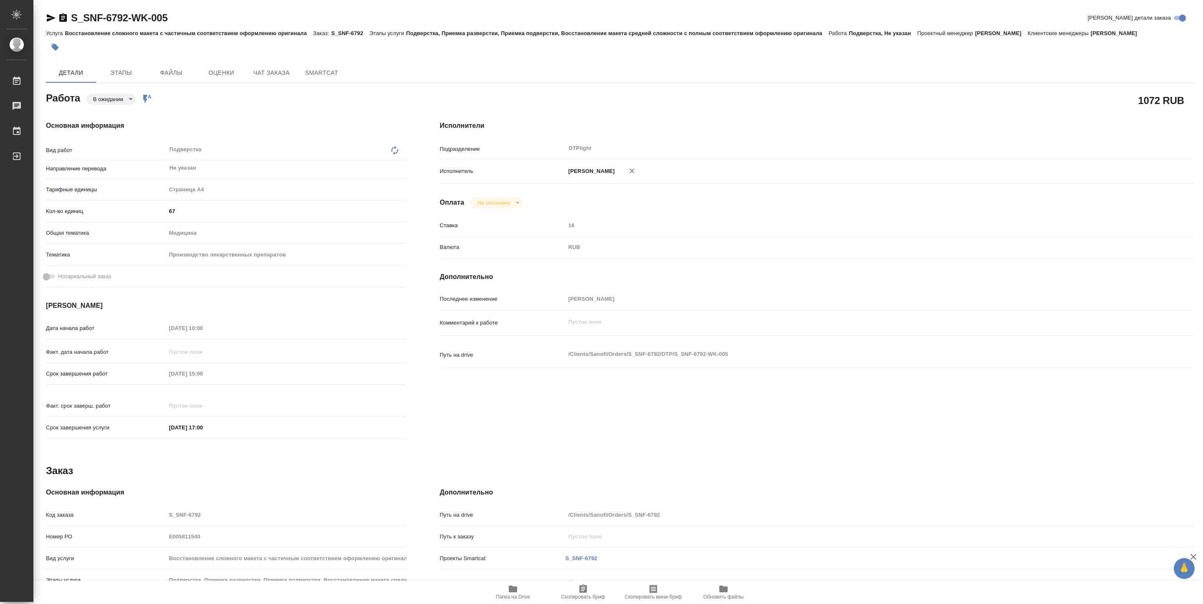
type textarea "x"
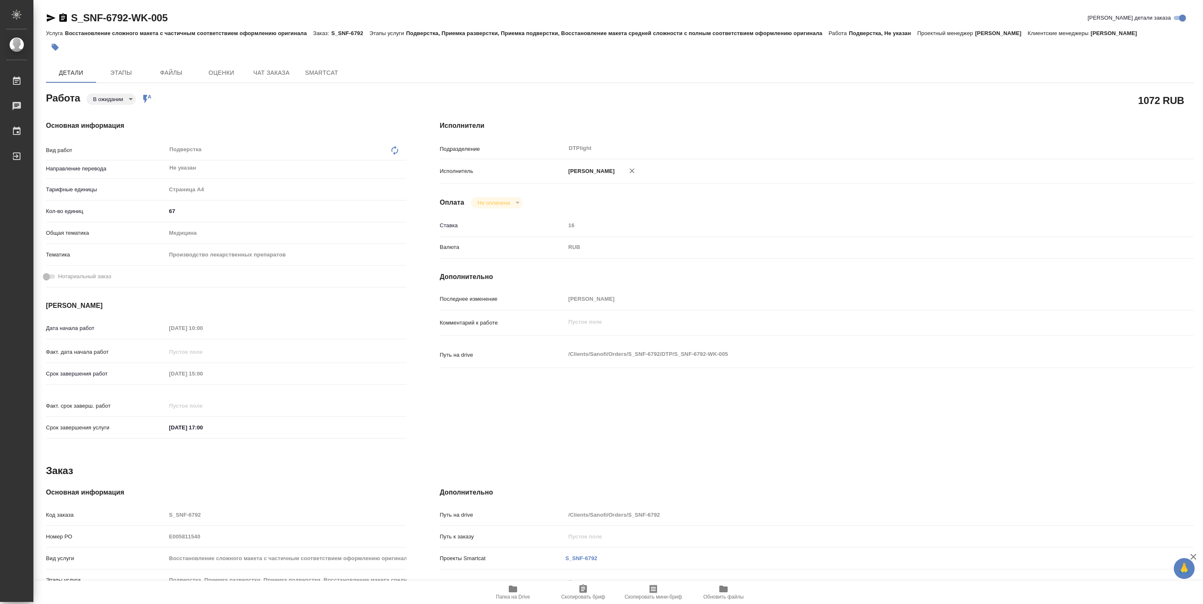
type textarea "x"
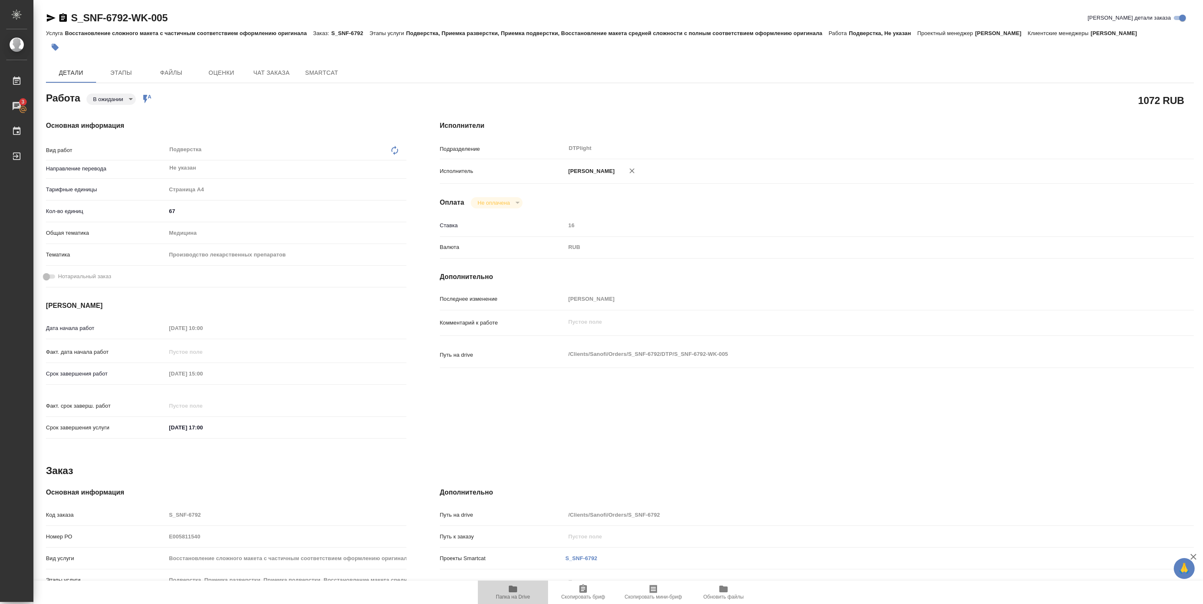
click at [505, 591] on span "Папка на Drive" at bounding box center [513, 592] width 60 height 16
click at [277, 71] on span "Чат заказа" at bounding box center [271, 73] width 40 height 10
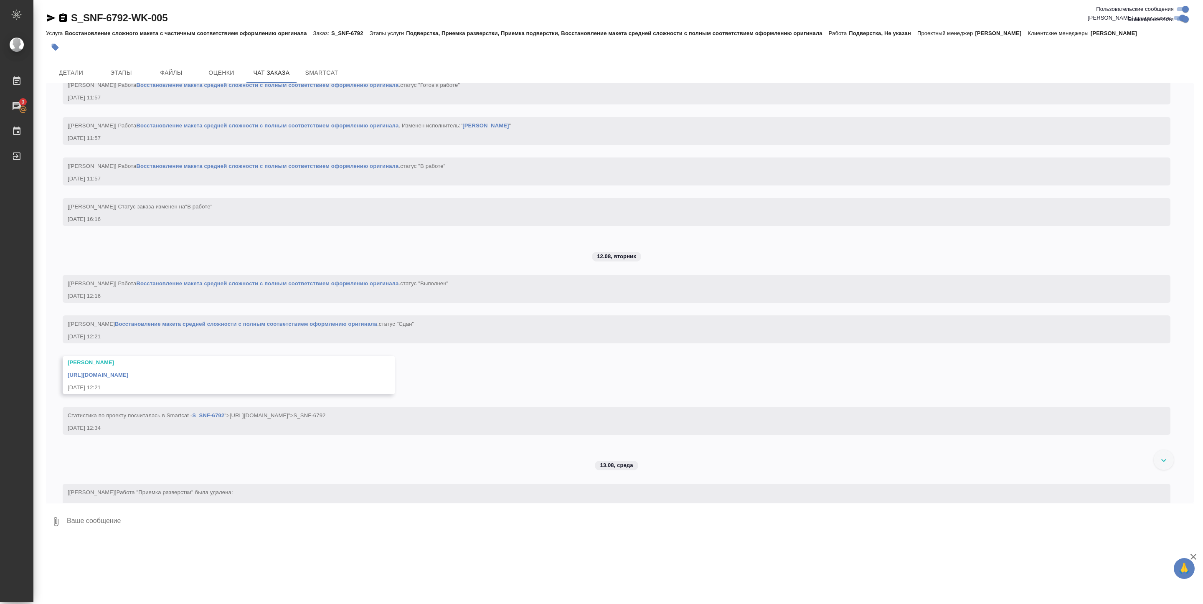
scroll to position [1161, 0]
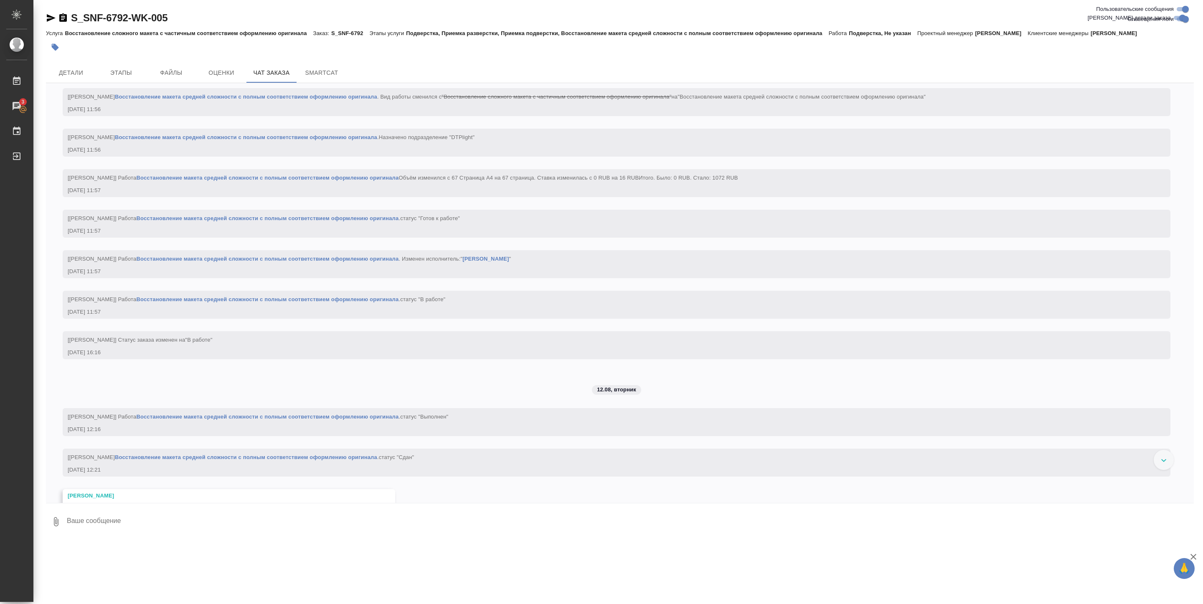
click at [335, 221] on link "Восстановление макета средней сложности с полным соответствием оформлению ориги…" at bounding box center [267, 218] width 262 height 6
click at [69, 69] on span "Детали" at bounding box center [71, 73] width 40 height 10
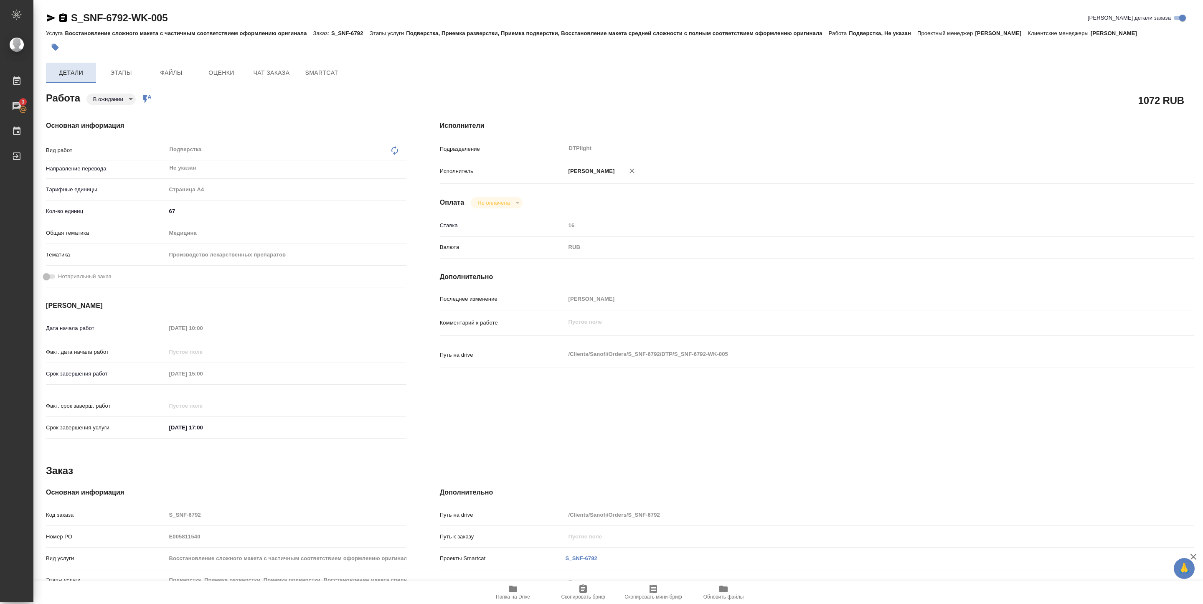
type textarea "x"
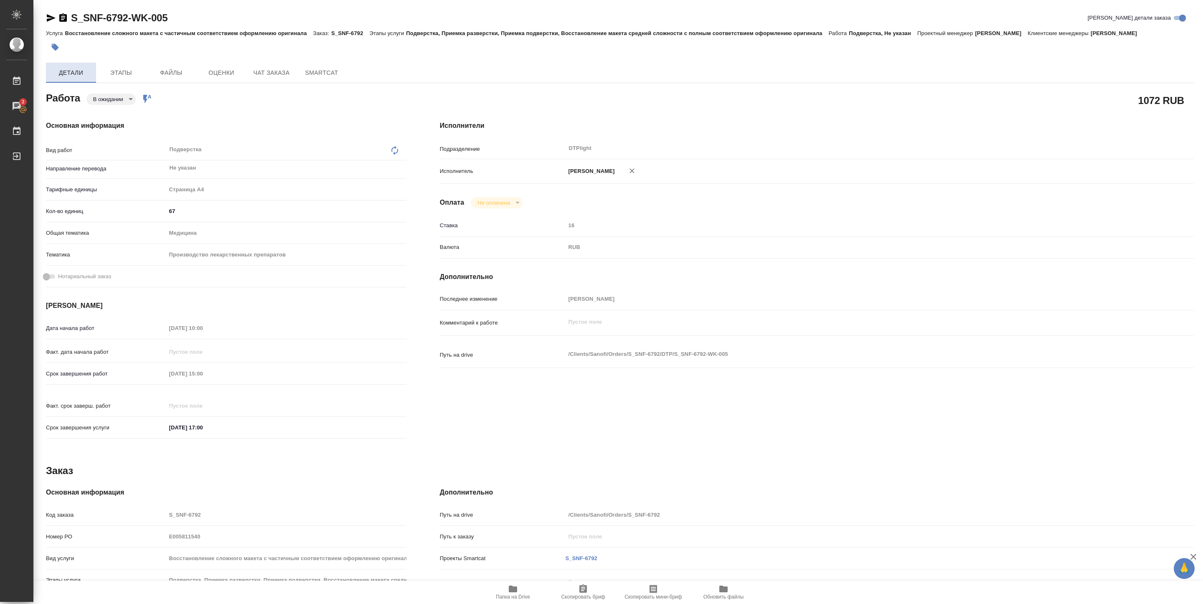
type textarea "x"
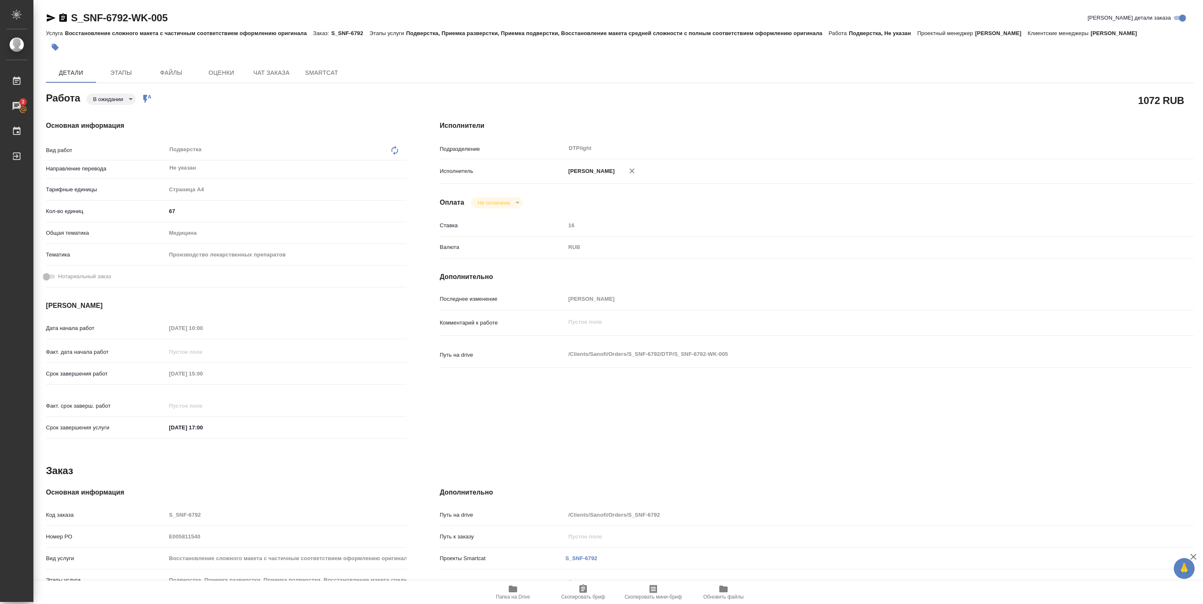
type textarea "x"
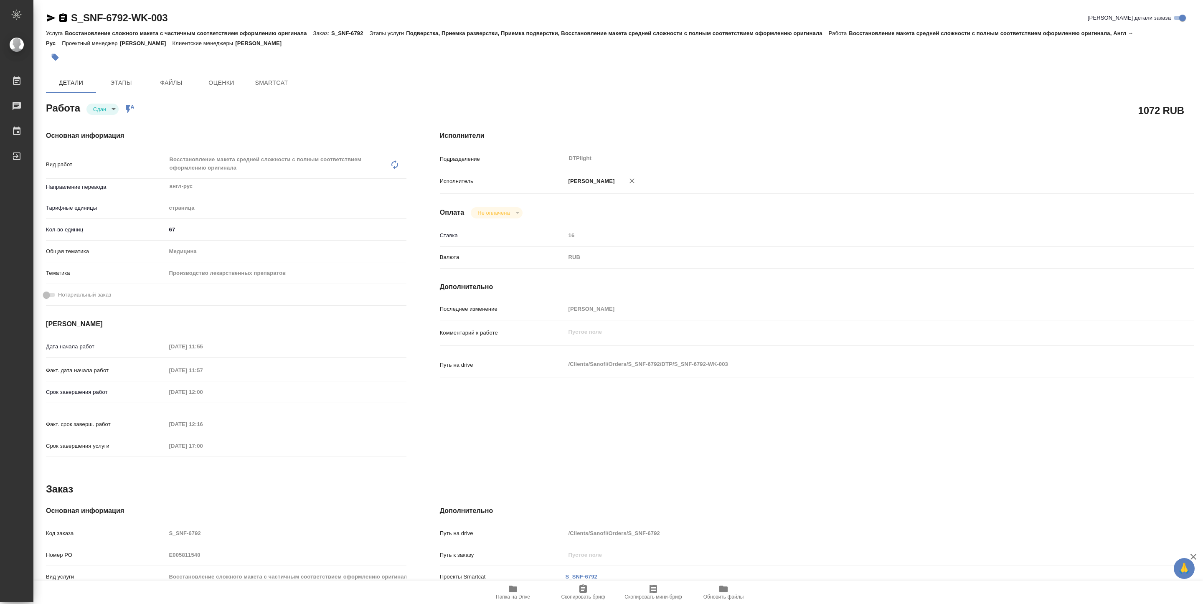
type textarea "x"
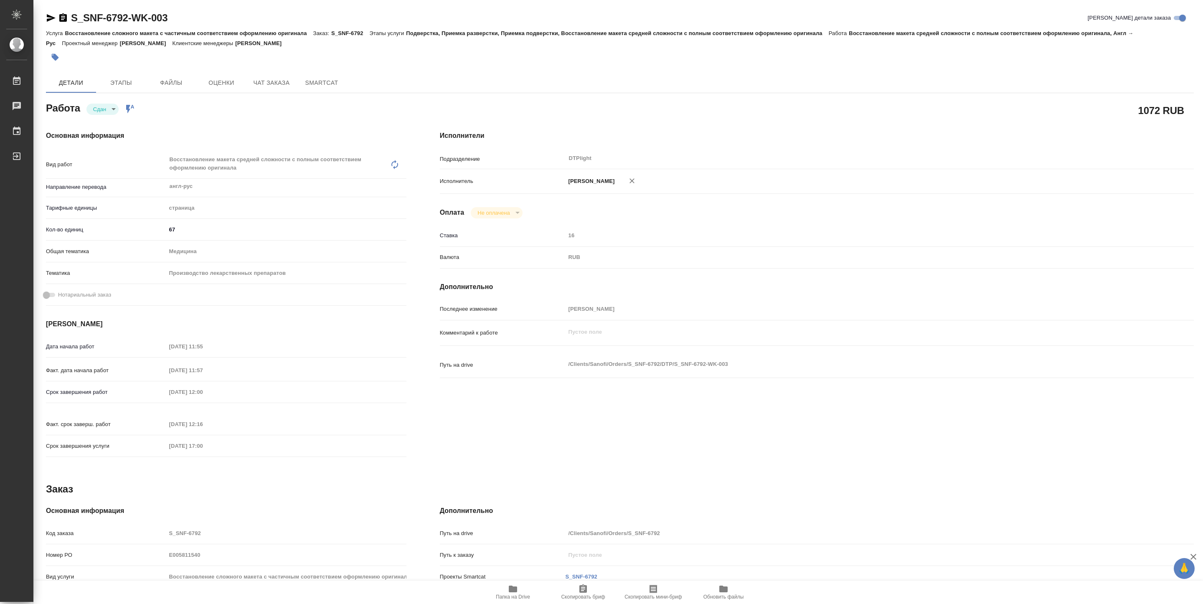
type textarea "x"
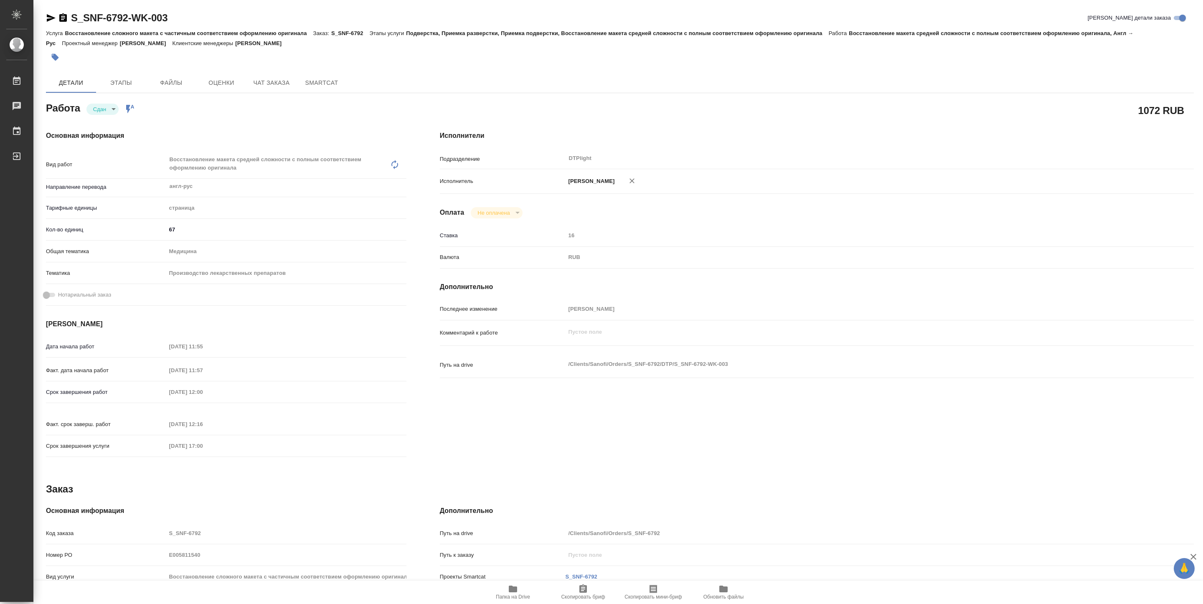
type textarea "x"
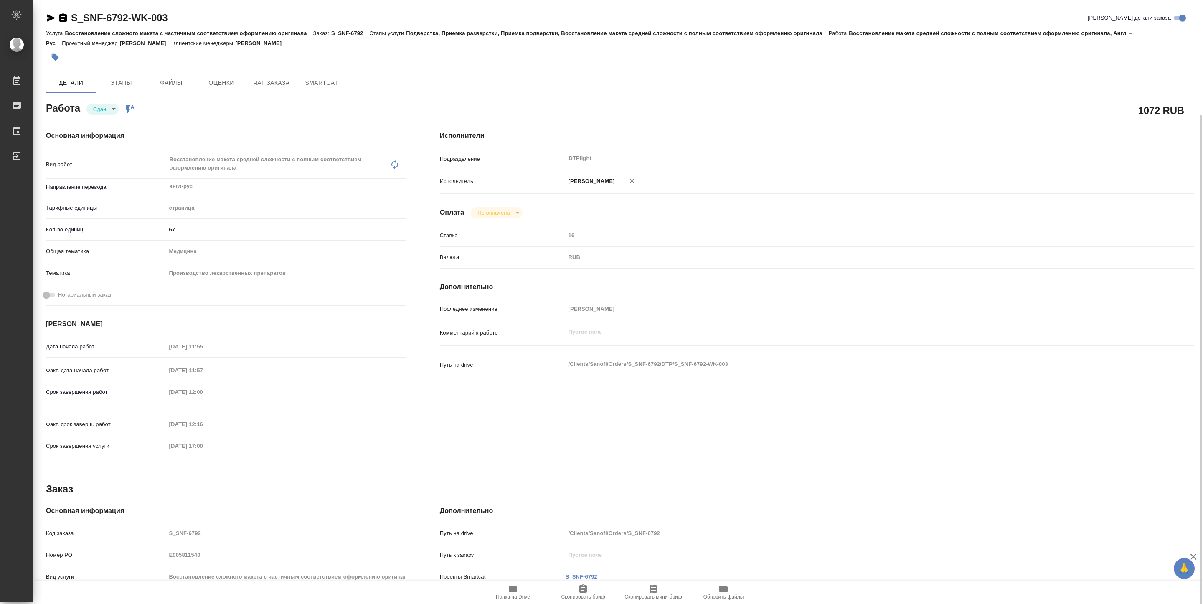
scroll to position [63, 0]
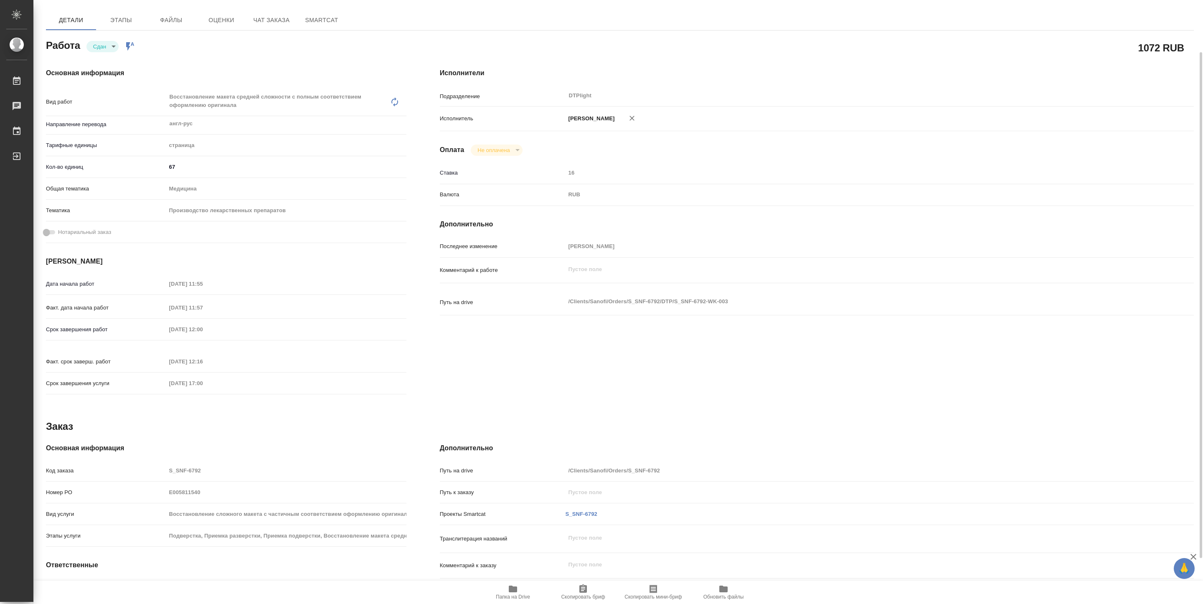
type textarea "x"
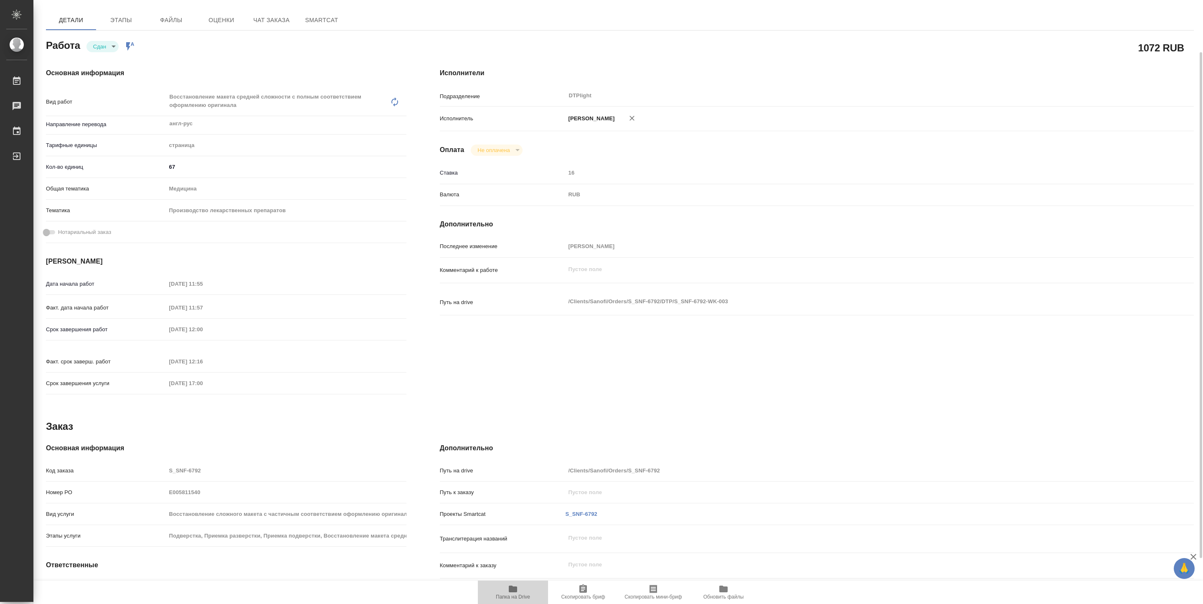
click at [518, 592] on span "Папка на Drive" at bounding box center [513, 592] width 60 height 16
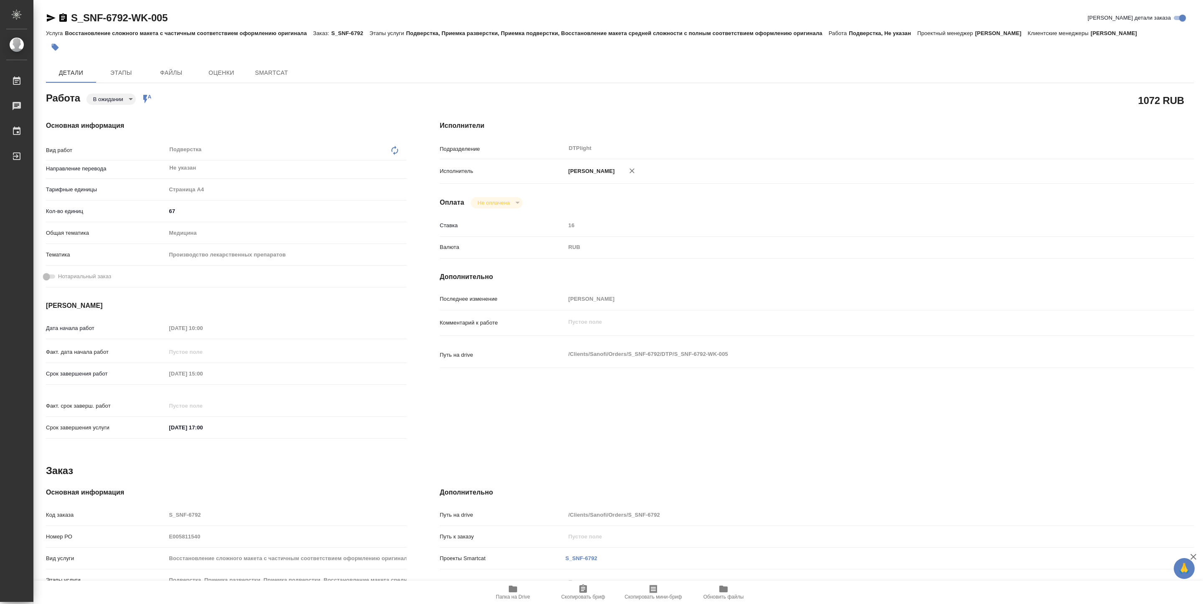
type textarea "x"
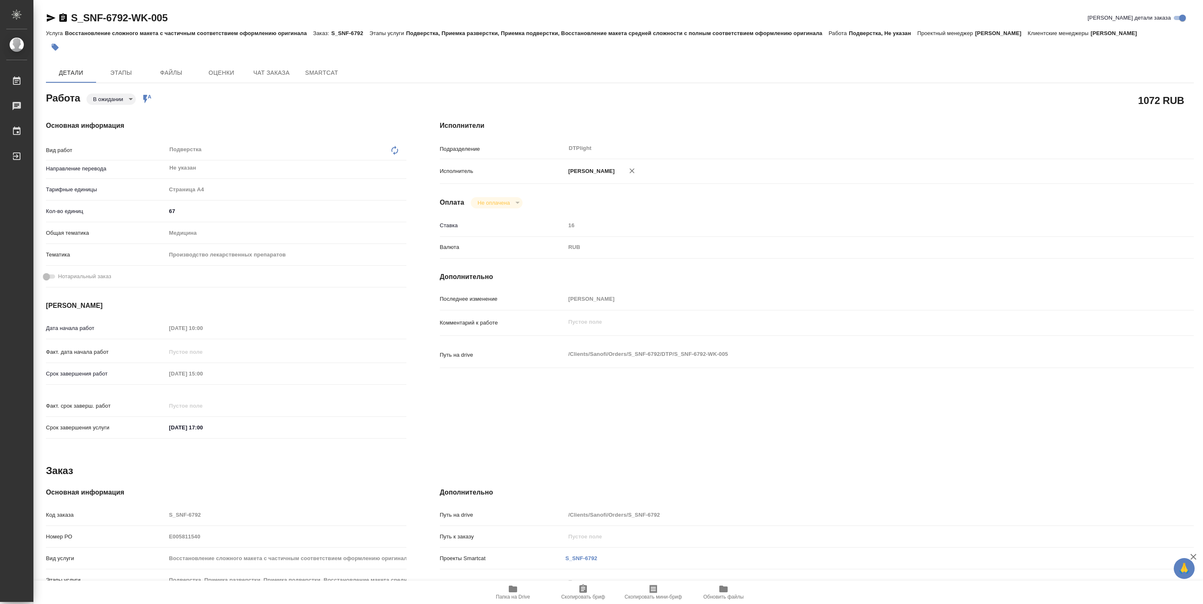
type textarea "x"
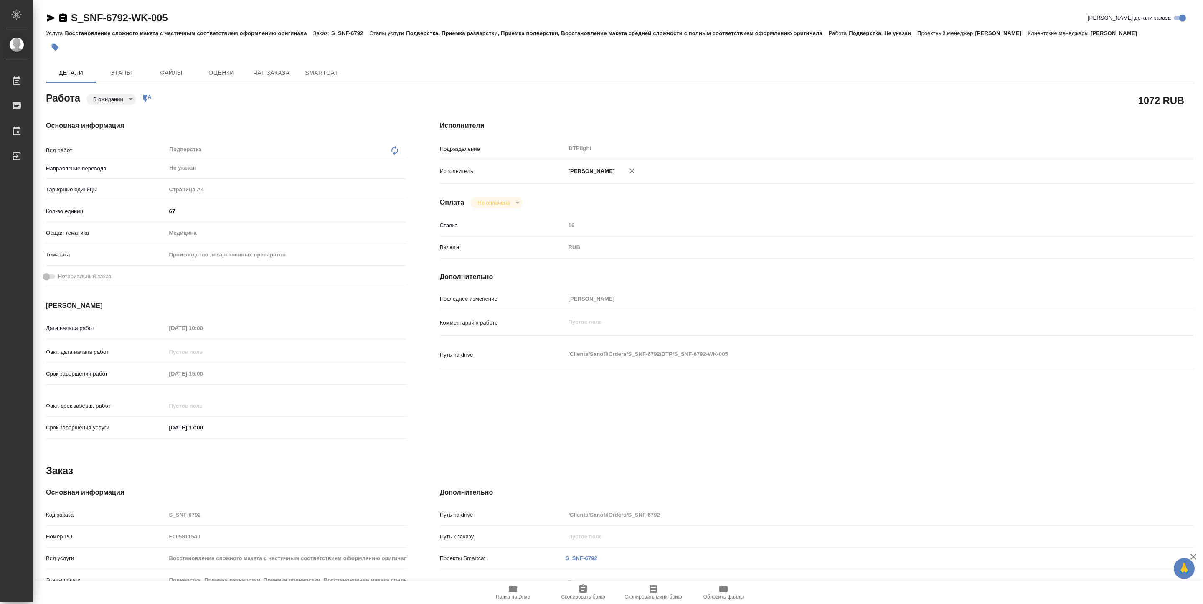
type textarea "x"
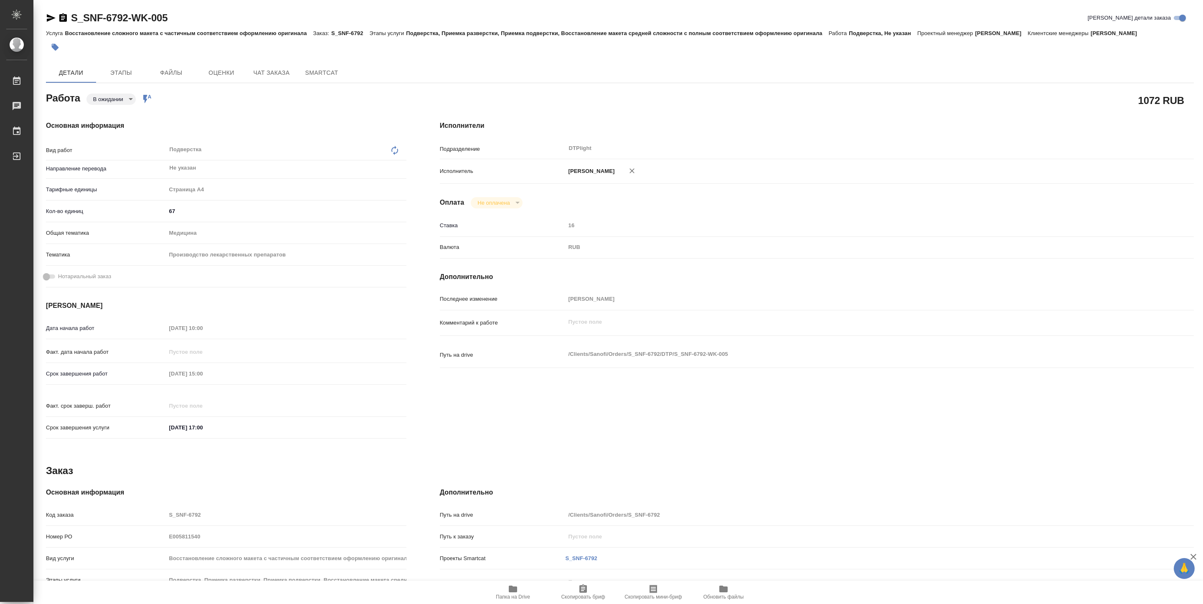
type textarea "x"
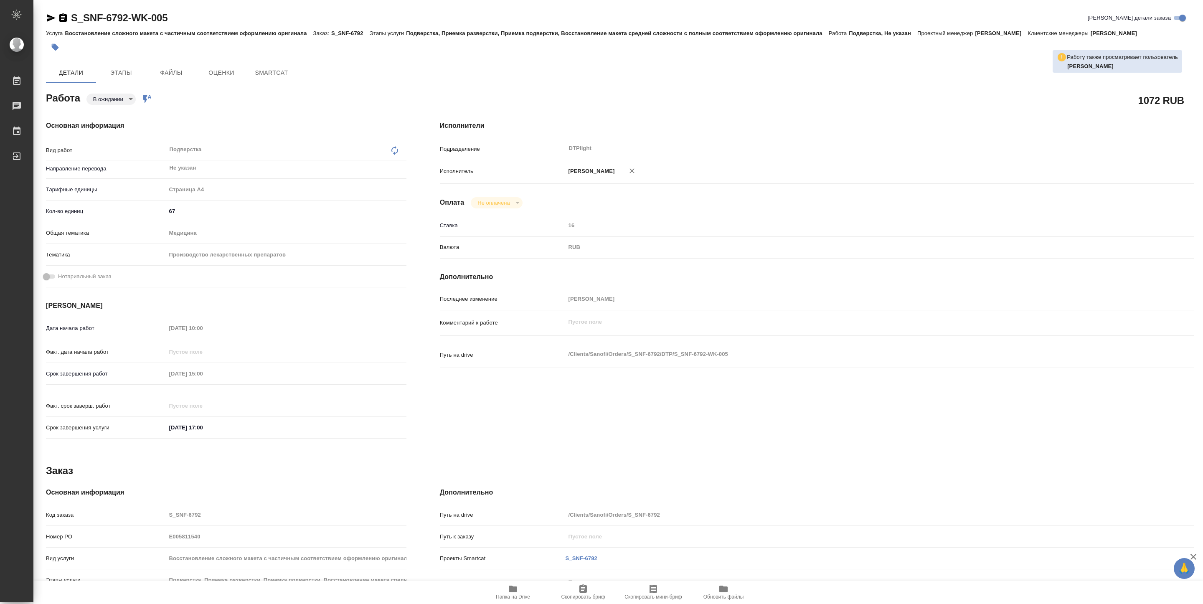
type textarea "x"
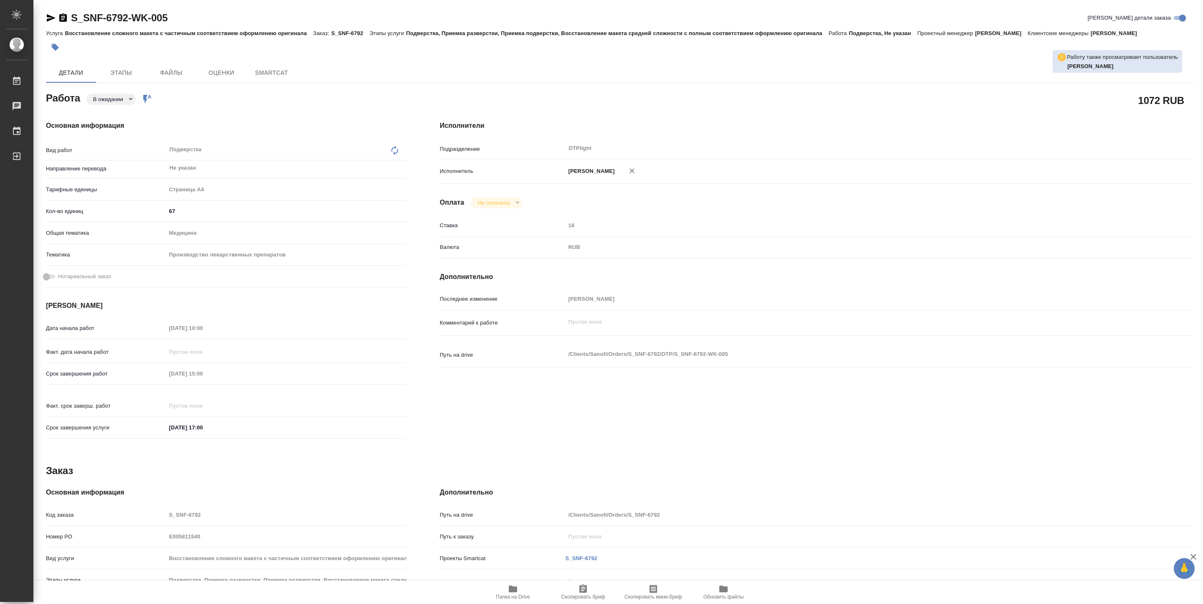
type textarea "x"
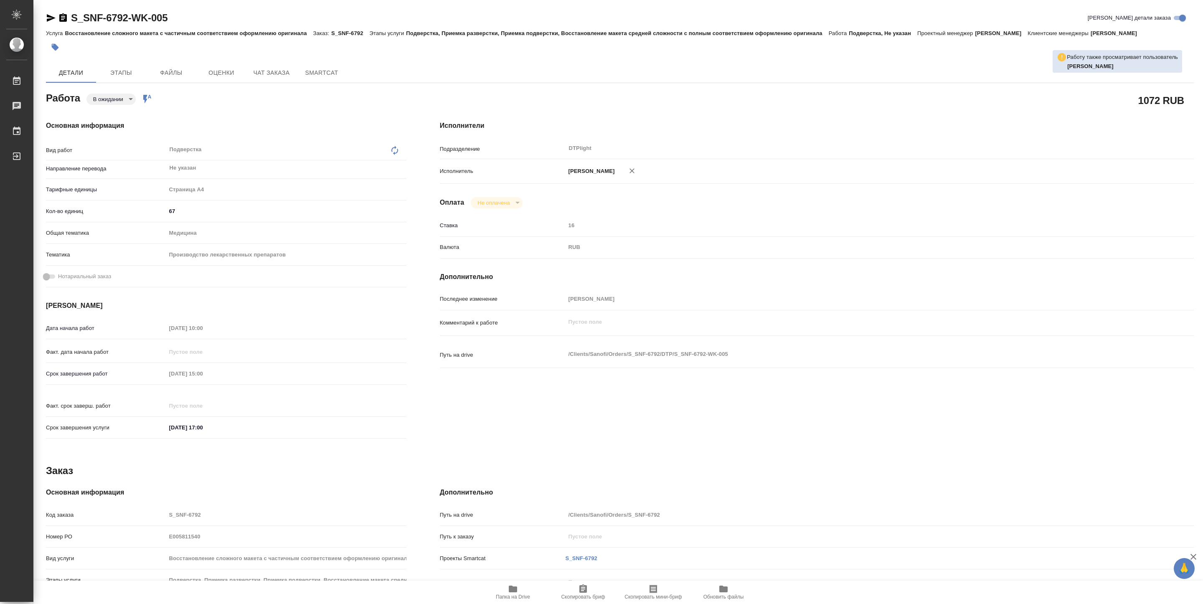
type textarea "x"
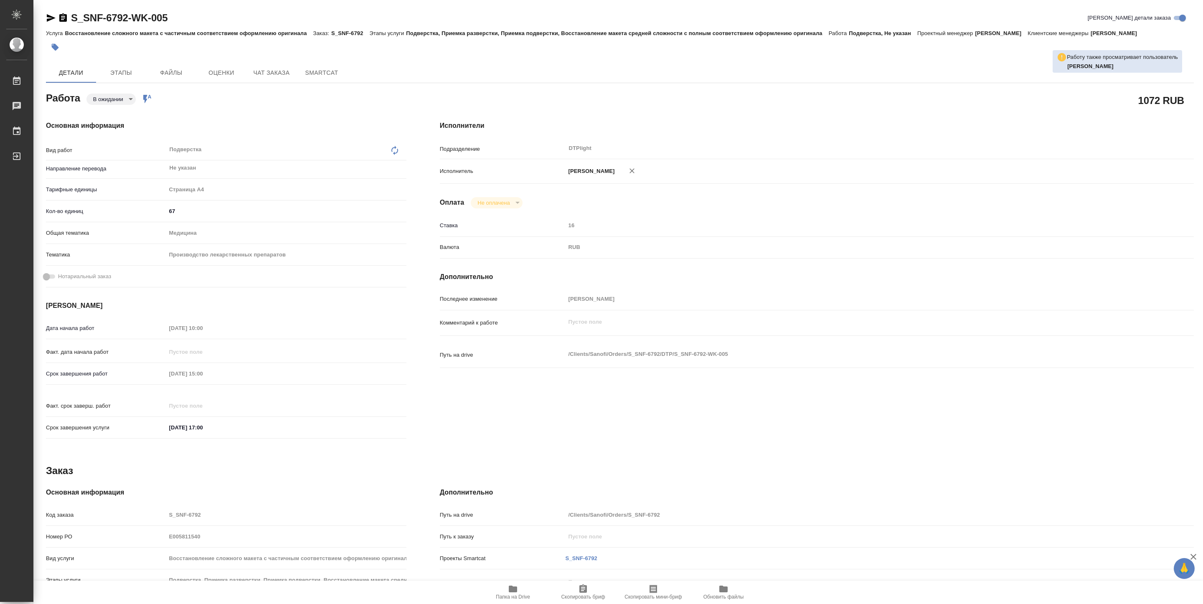
type textarea "x"
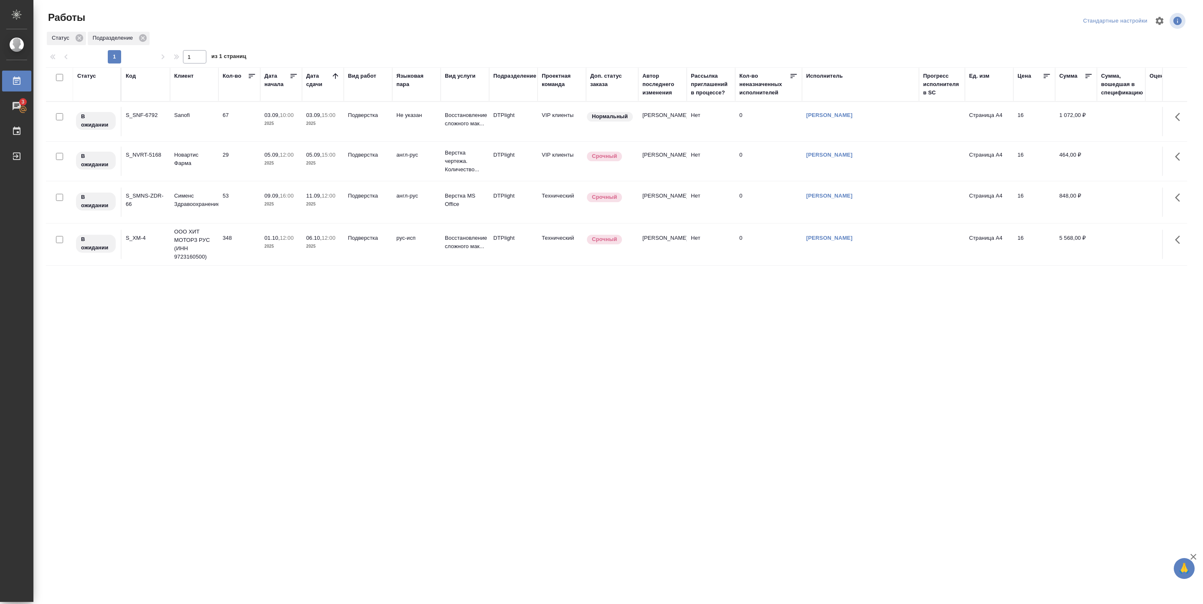
click at [377, 397] on div ".cls-1 fill:#fff; AWATERA Pankina Anna Работы 3 Чаты График Выйти Работы Станда…" at bounding box center [601, 302] width 1203 height 604
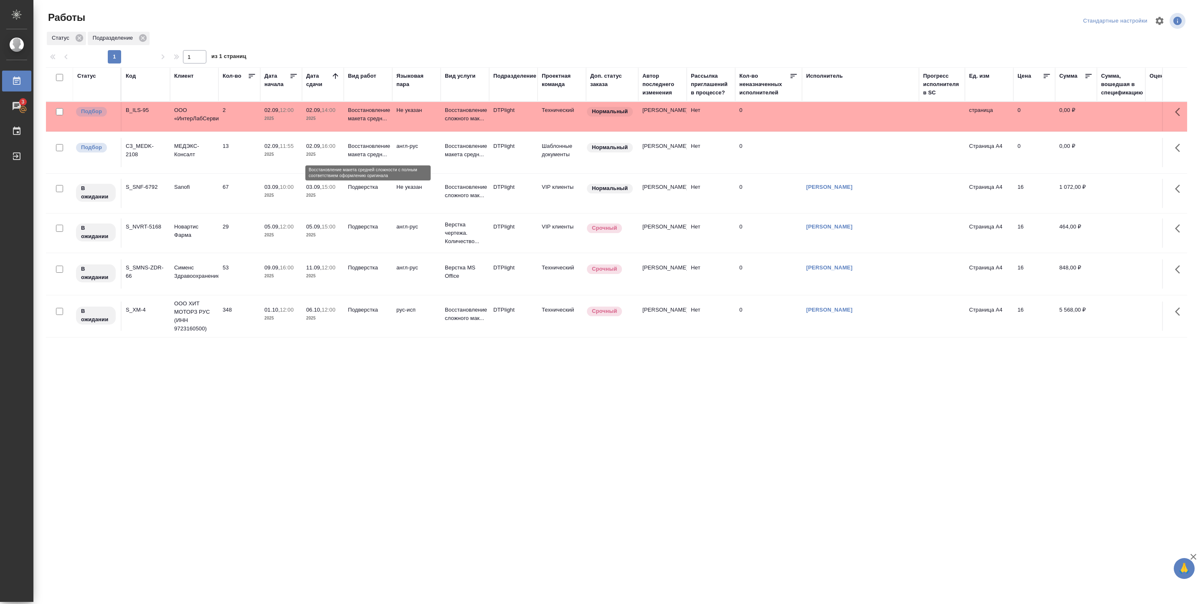
click at [363, 153] on p "Восстановление макета средн..." at bounding box center [368, 150] width 40 height 17
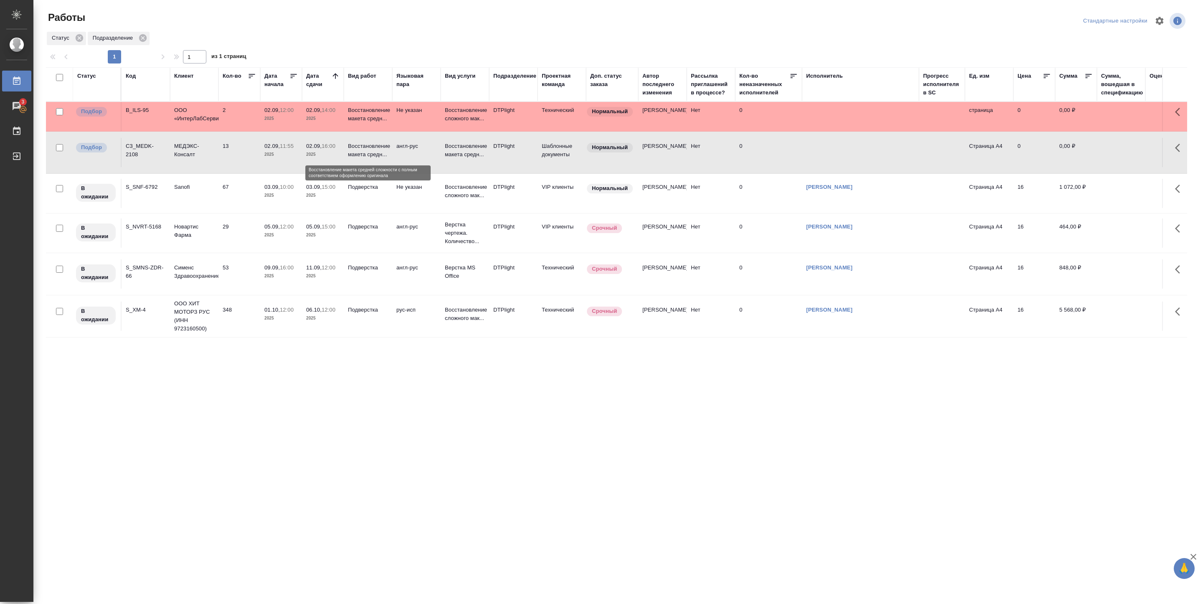
click at [360, 154] on p "Восстановление макета средн..." at bounding box center [368, 150] width 40 height 17
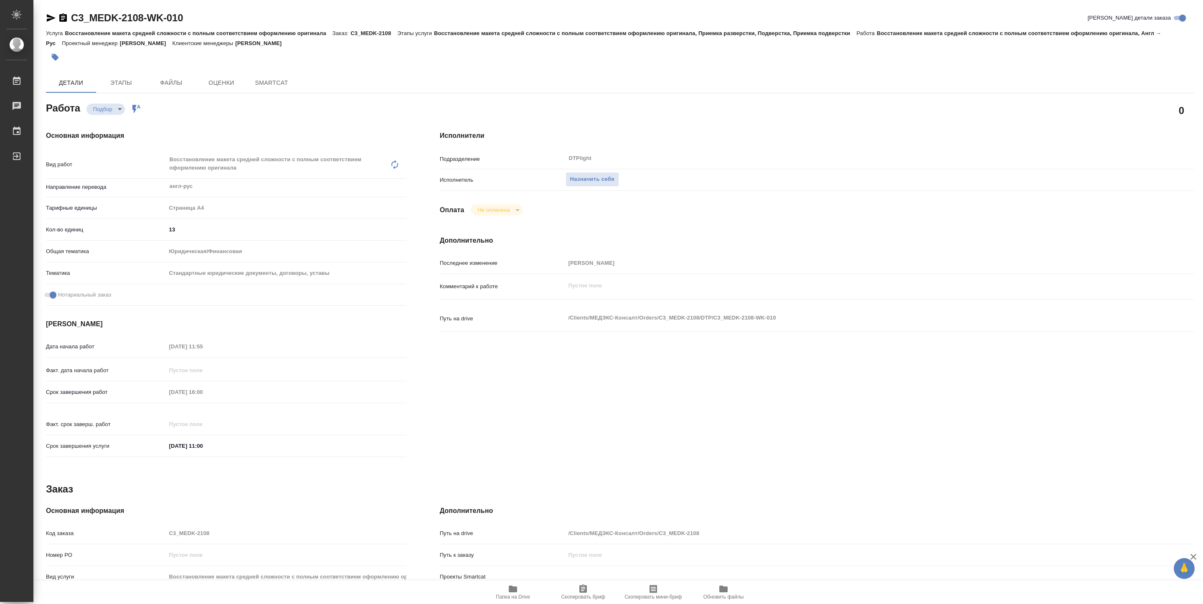
type textarea "x"
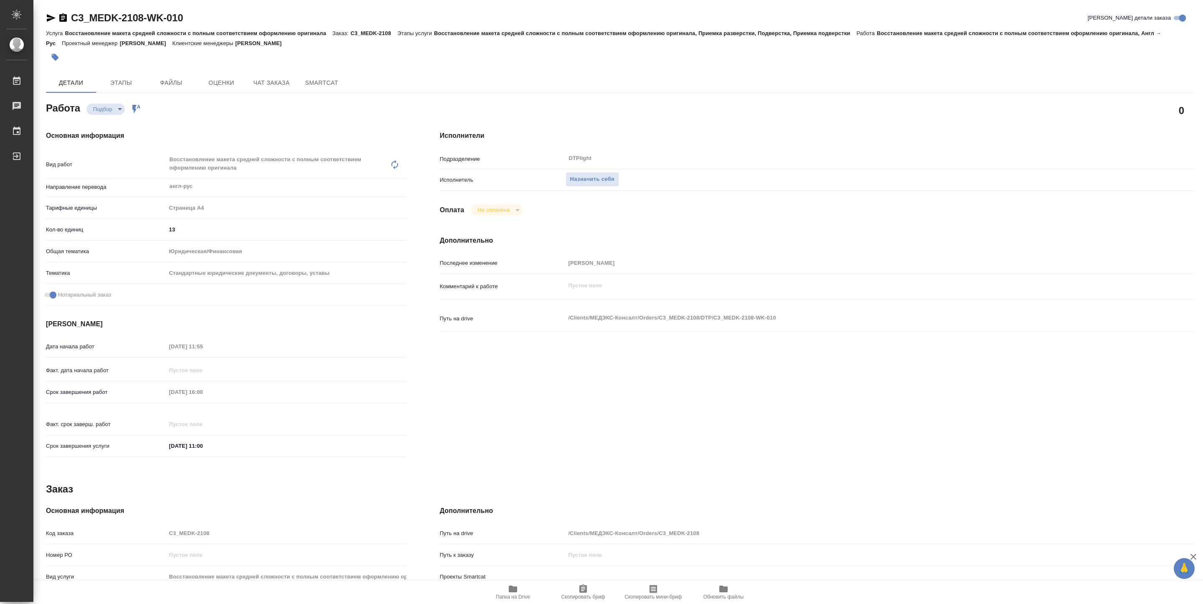
type textarea "x"
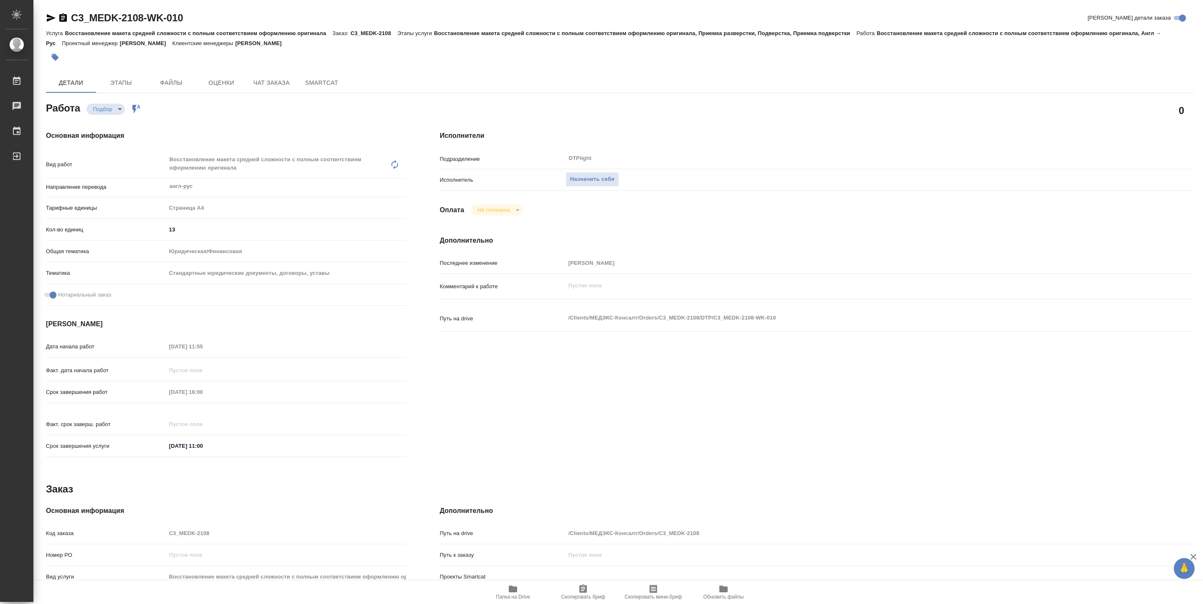
click at [517, 590] on icon "button" at bounding box center [513, 589] width 8 height 7
type textarea "x"
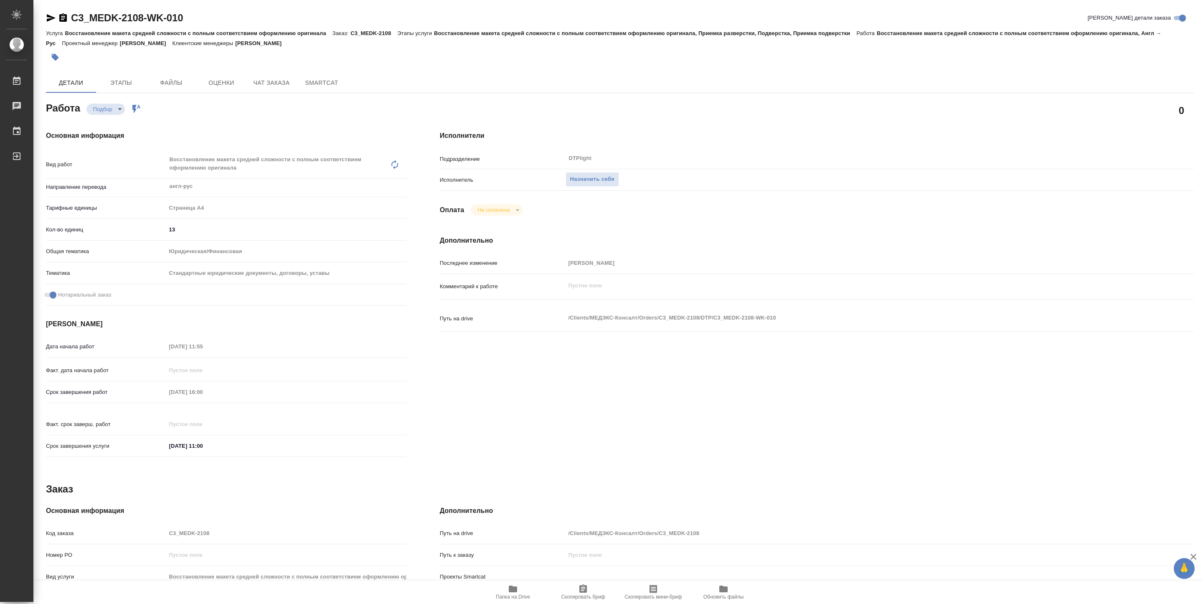
type textarea "x"
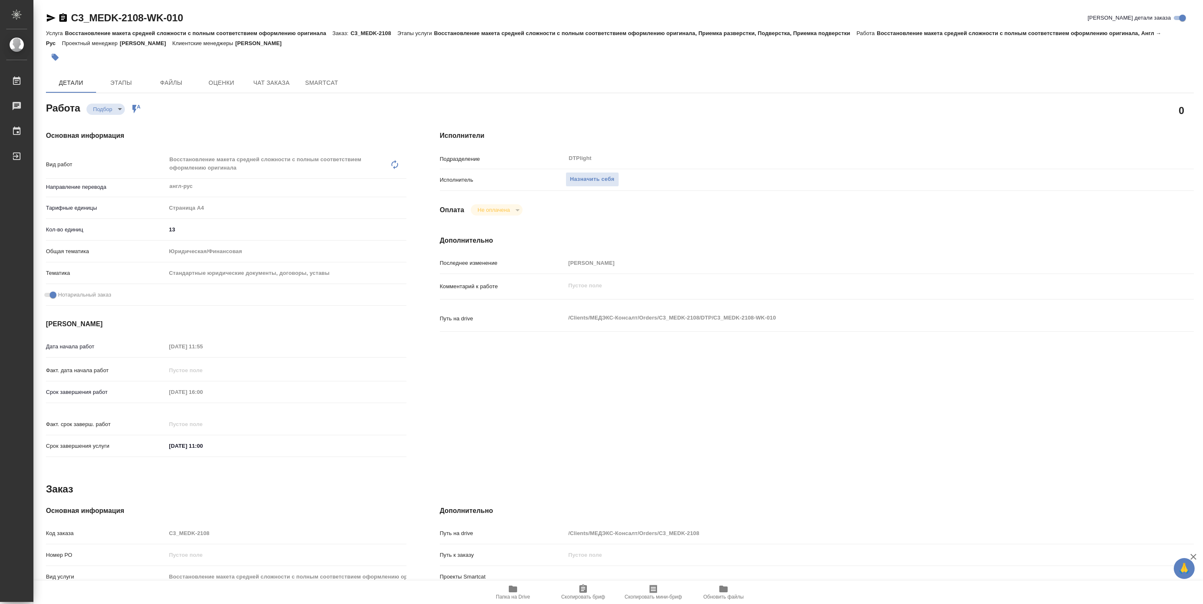
type textarea "x"
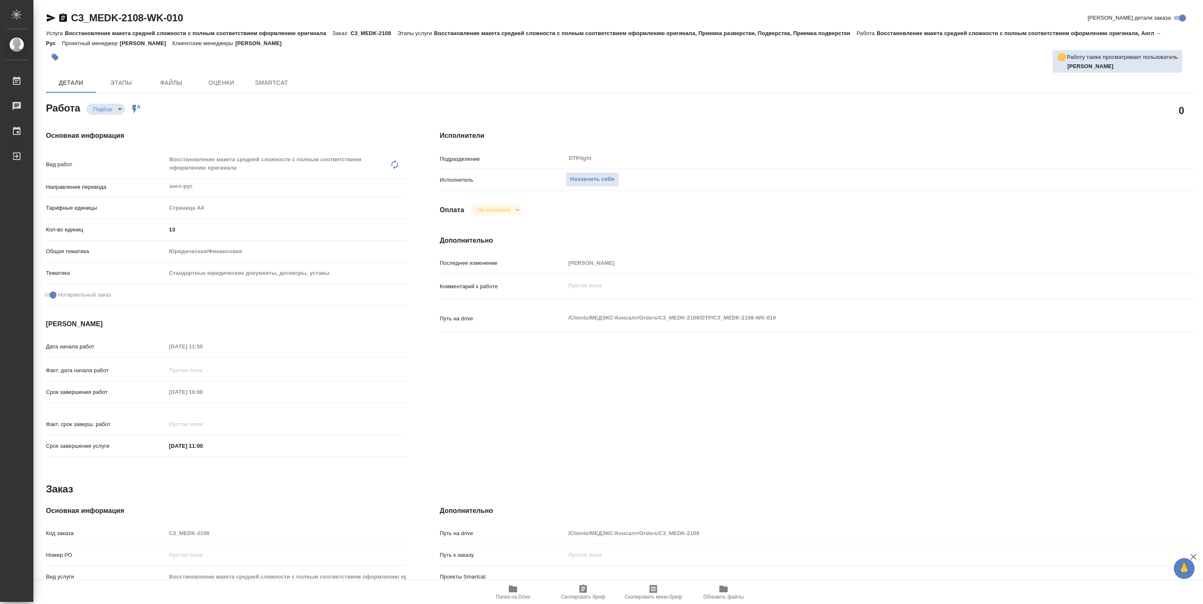
type textarea "x"
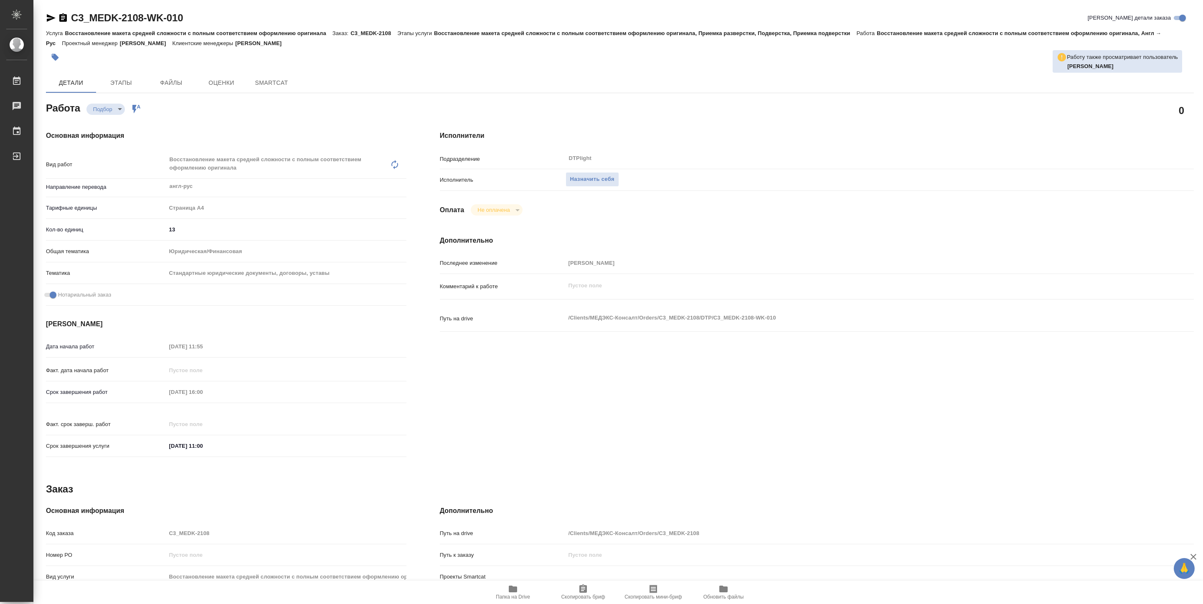
type textarea "x"
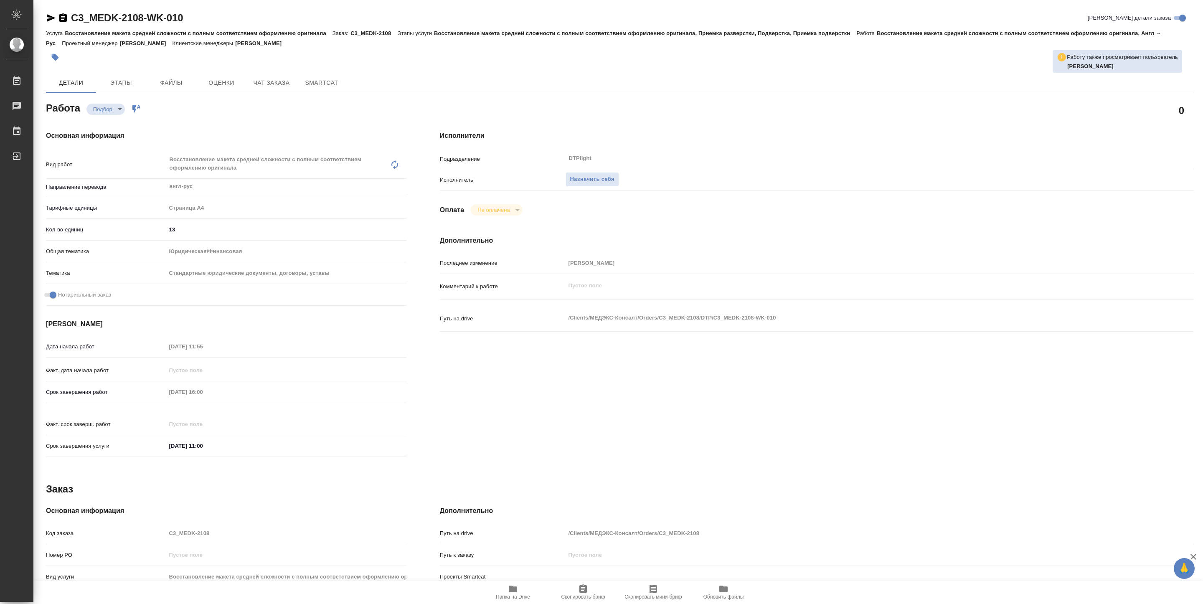
type textarea "x"
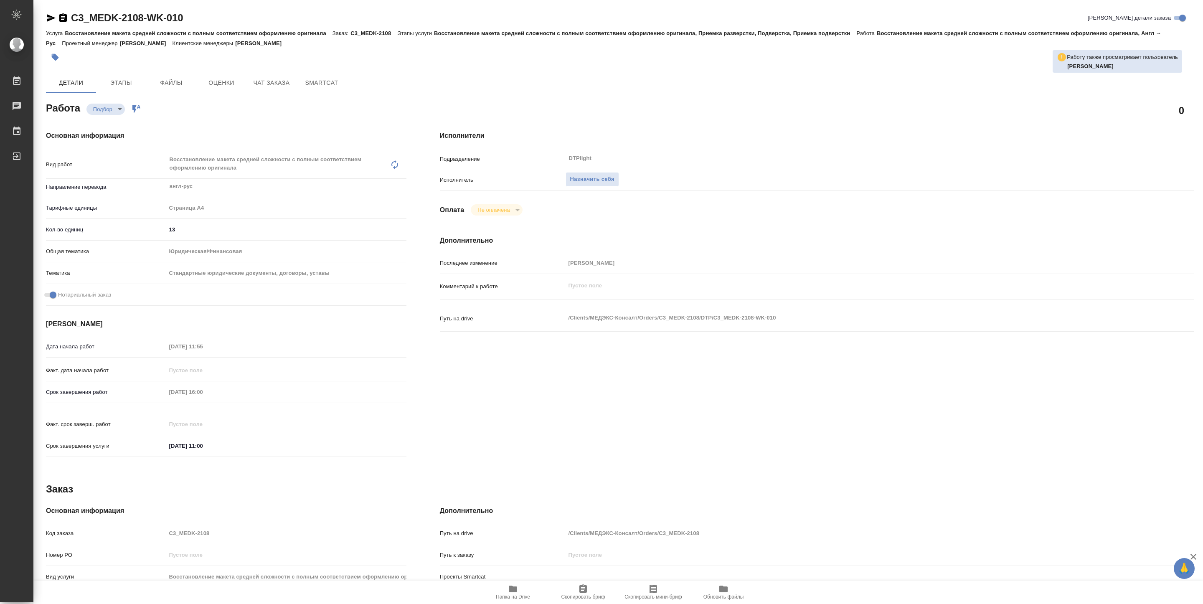
type textarea "x"
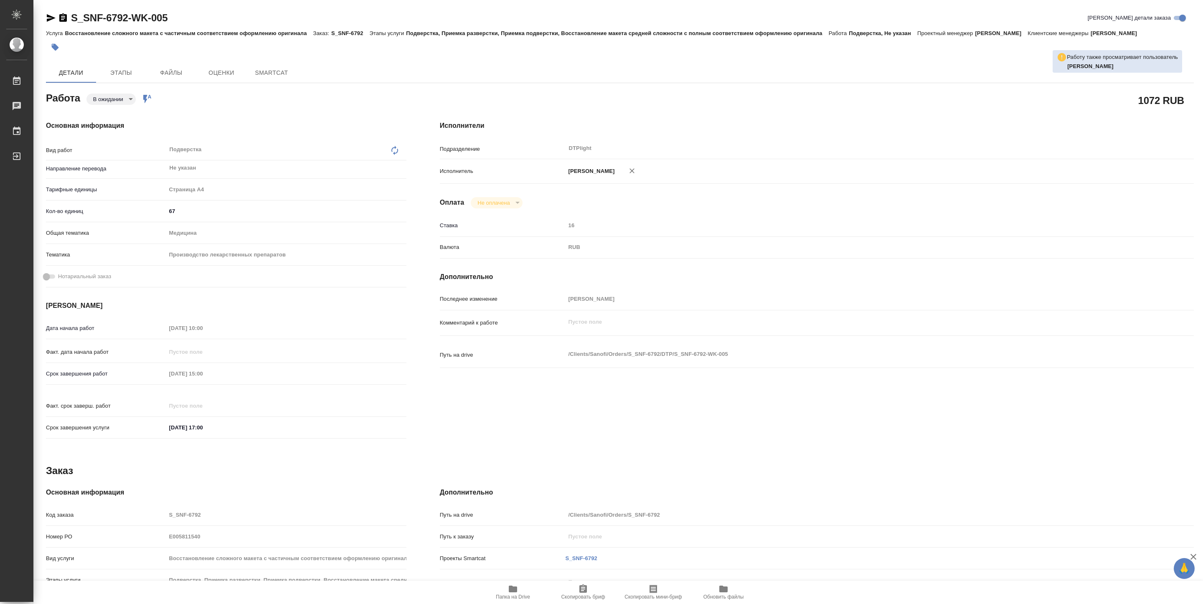
type textarea "x"
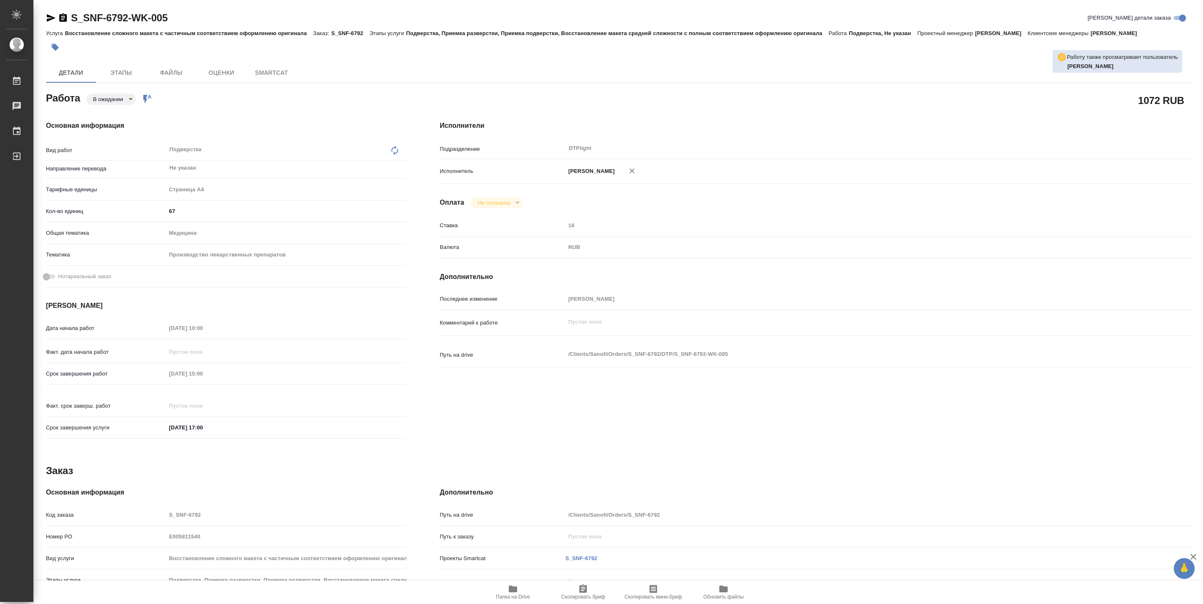
type textarea "x"
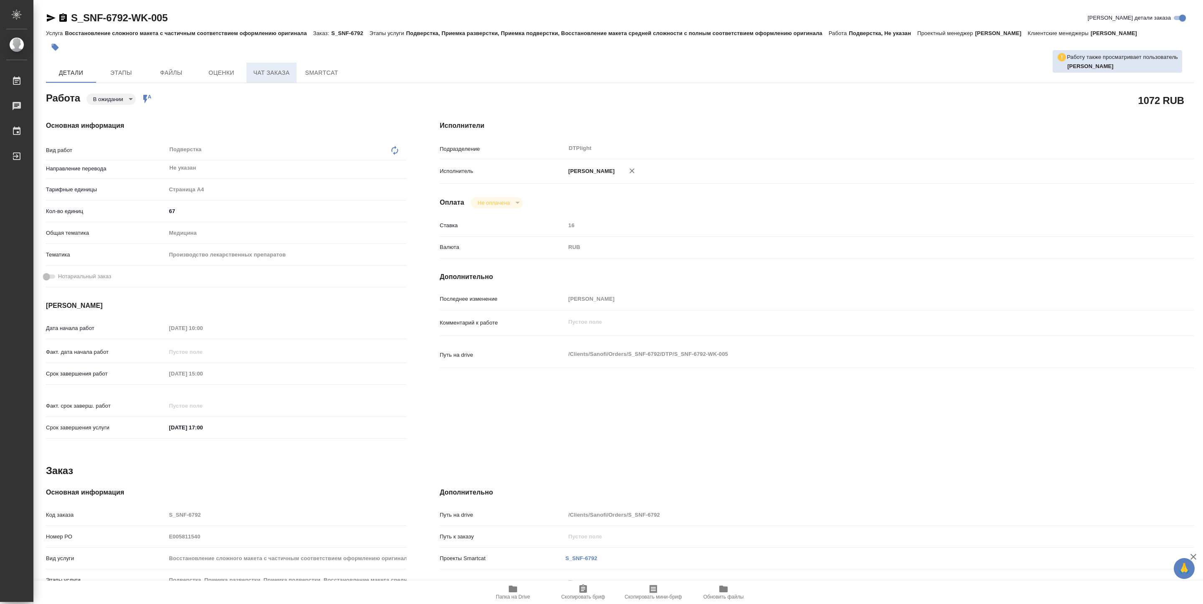
type textarea "x"
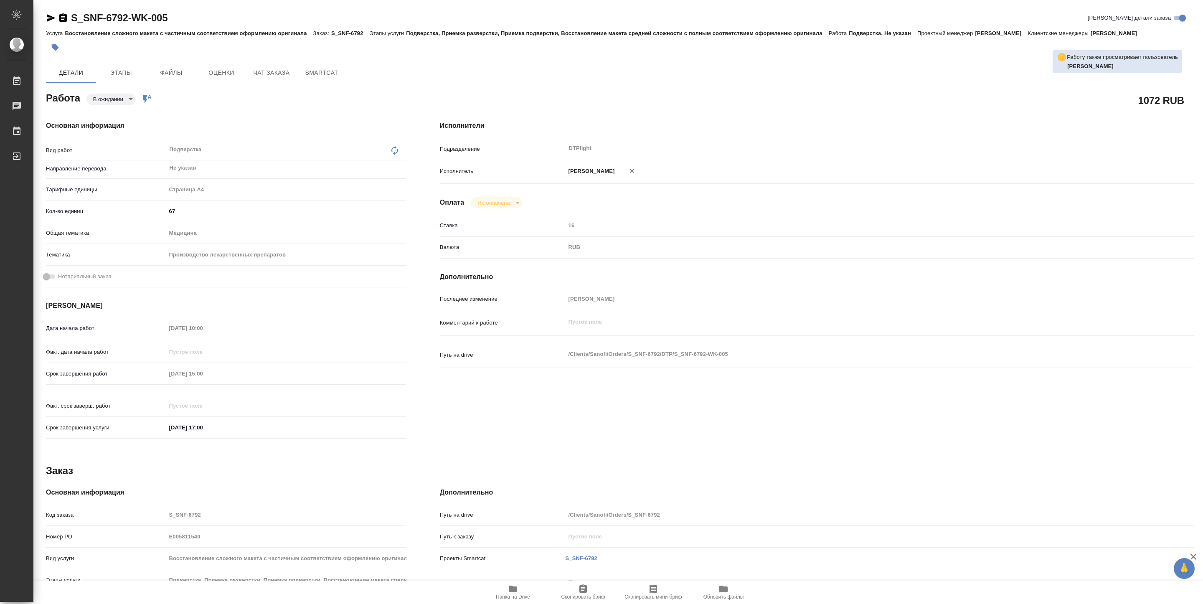
type textarea "x"
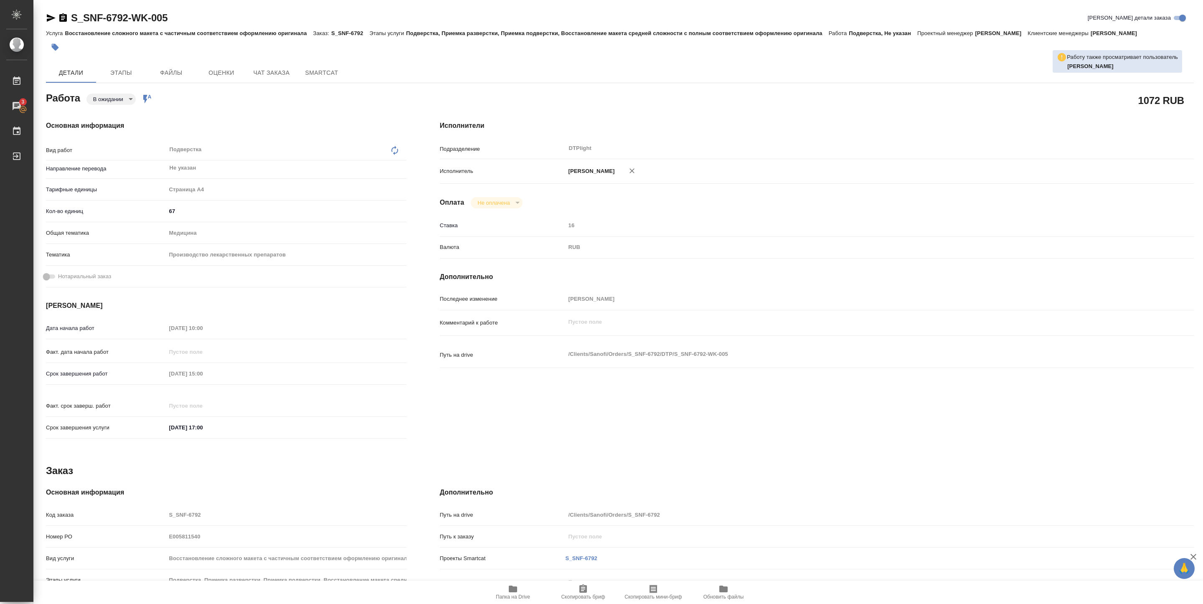
click at [53, 18] on icon "button" at bounding box center [51, 18] width 9 height 8
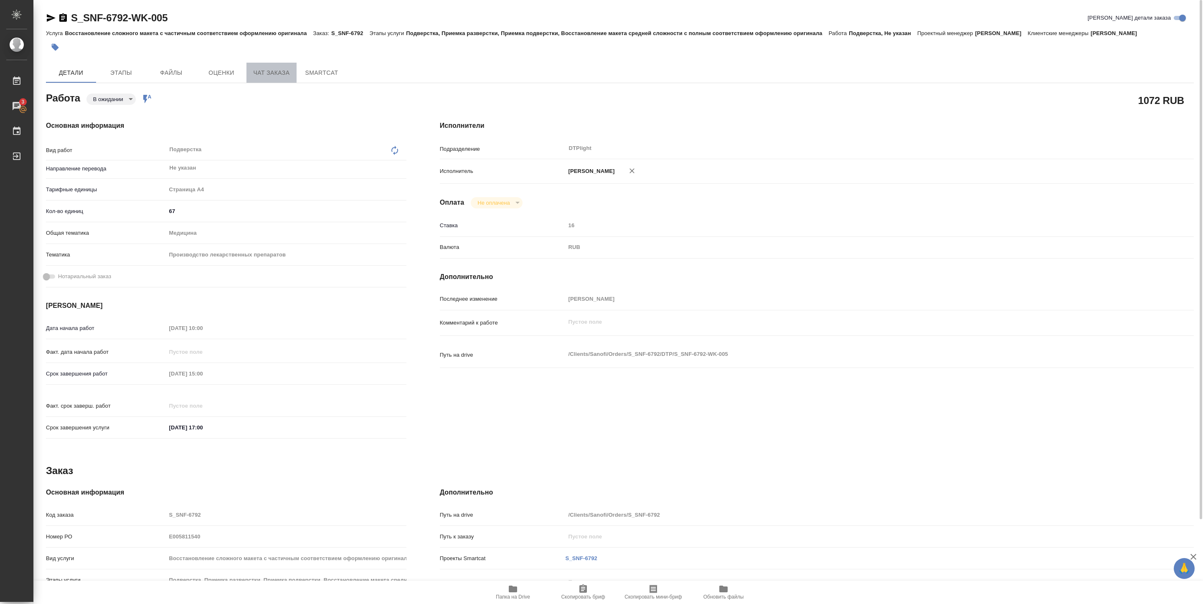
click at [272, 69] on span "Чат заказа" at bounding box center [271, 73] width 40 height 10
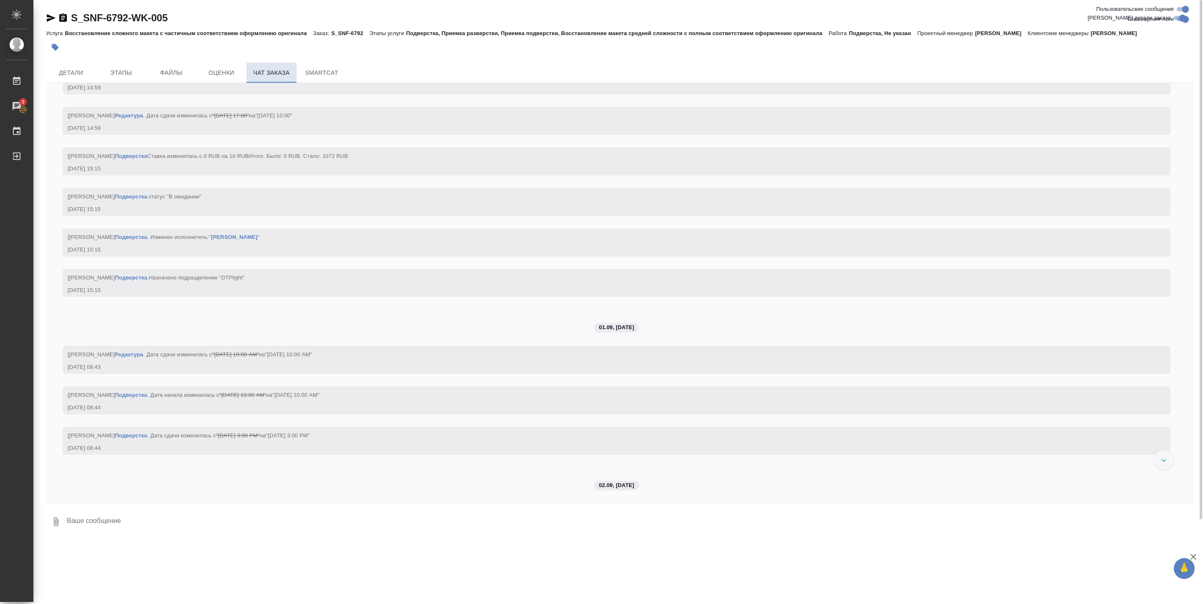
scroll to position [2665, 0]
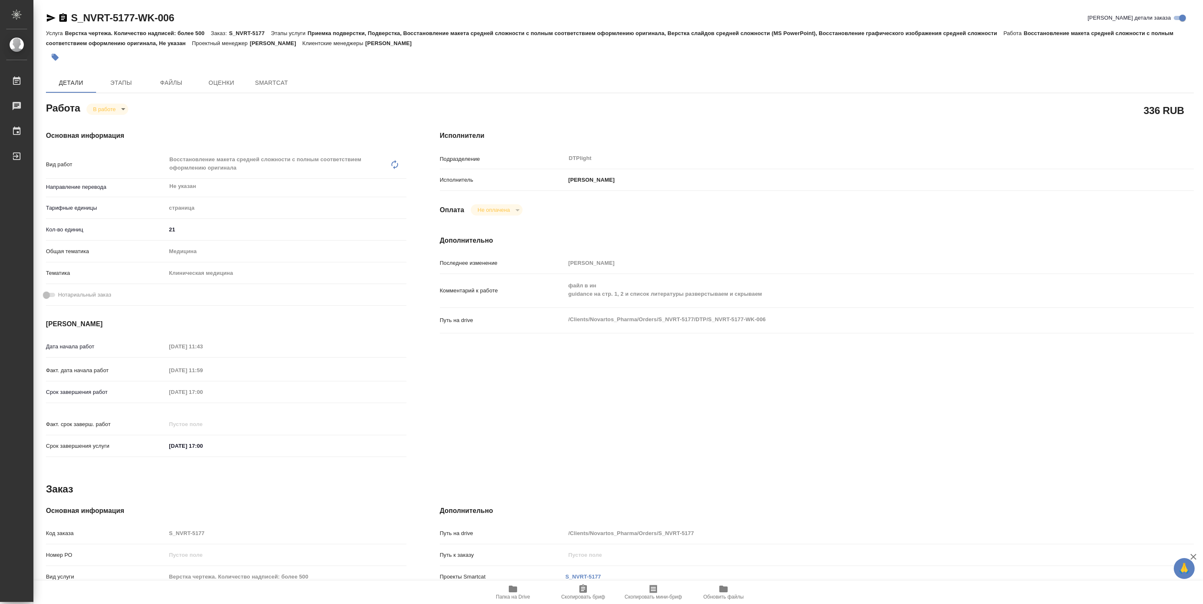
type textarea "x"
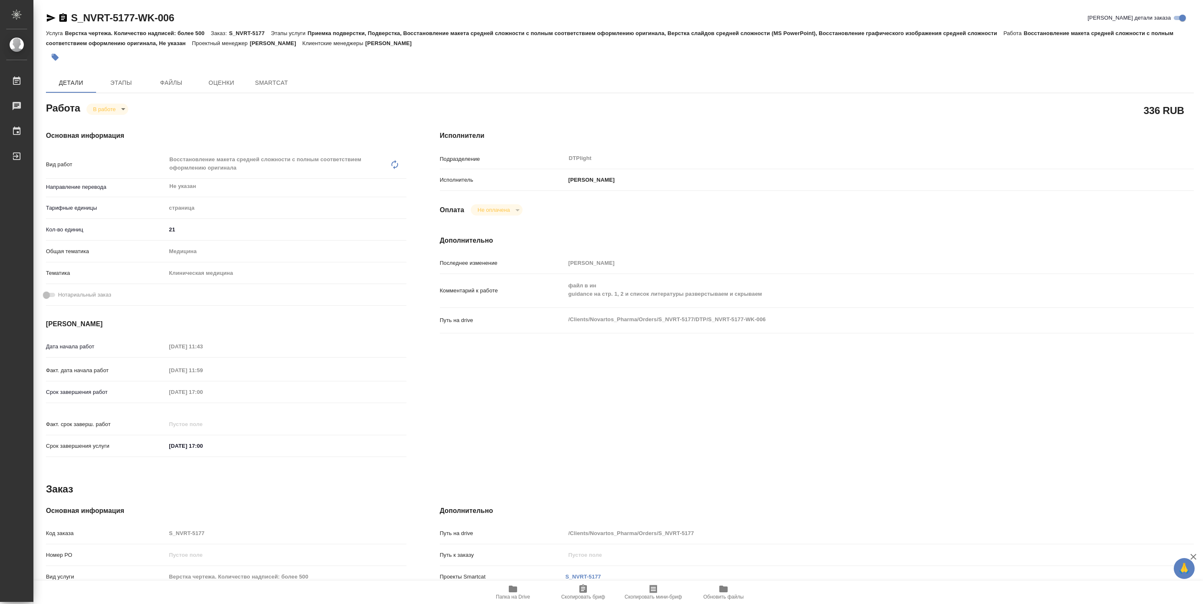
type textarea "x"
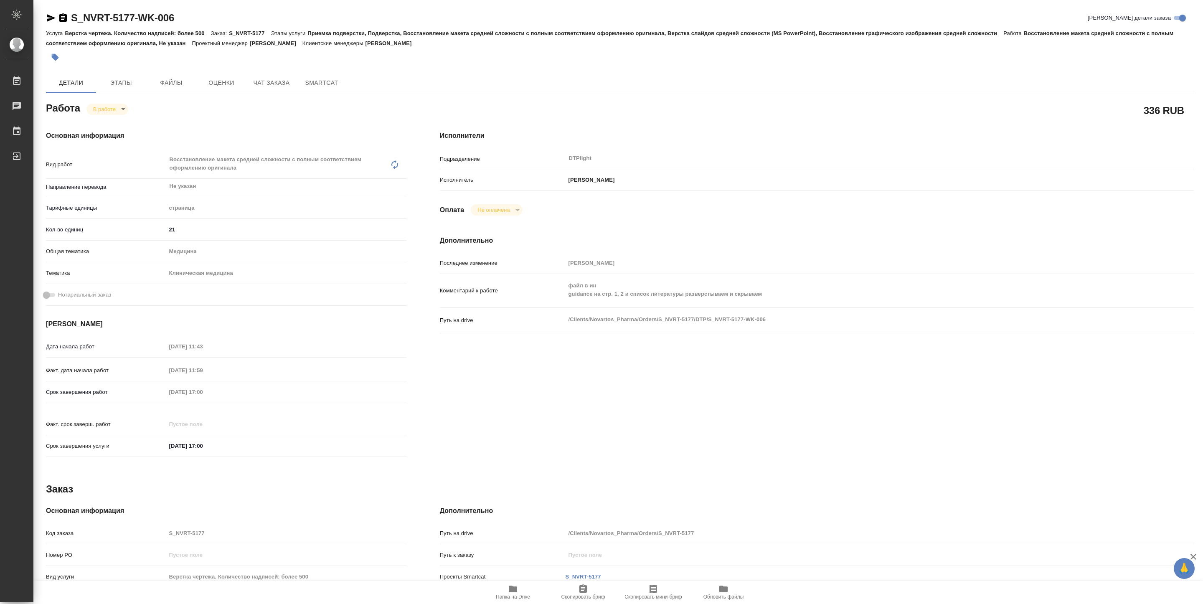
type textarea "x"
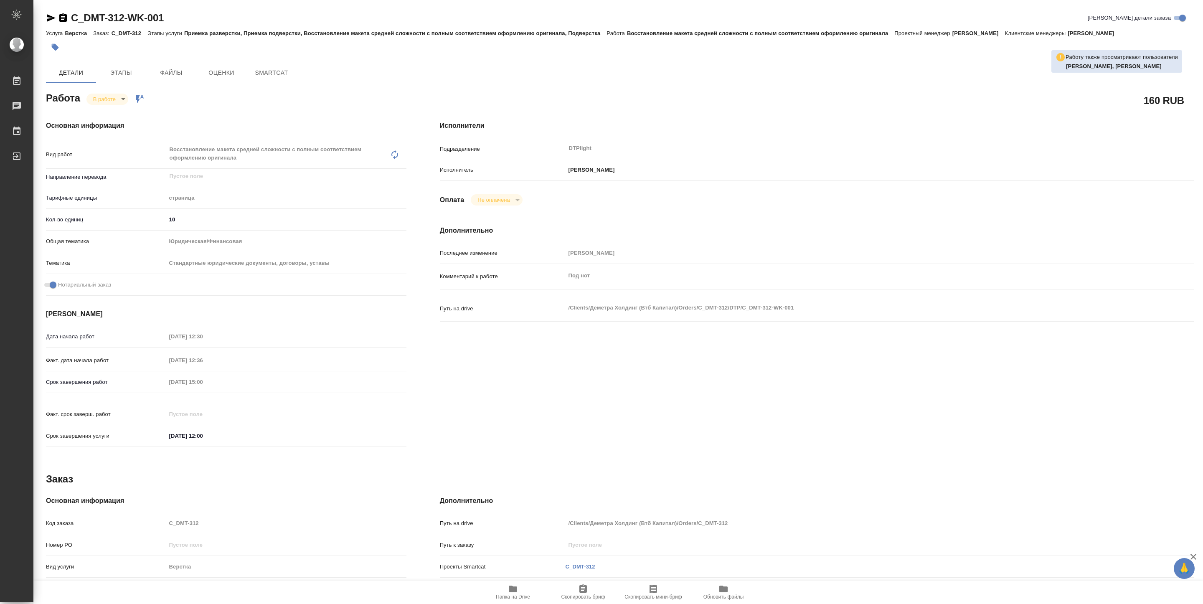
type textarea "x"
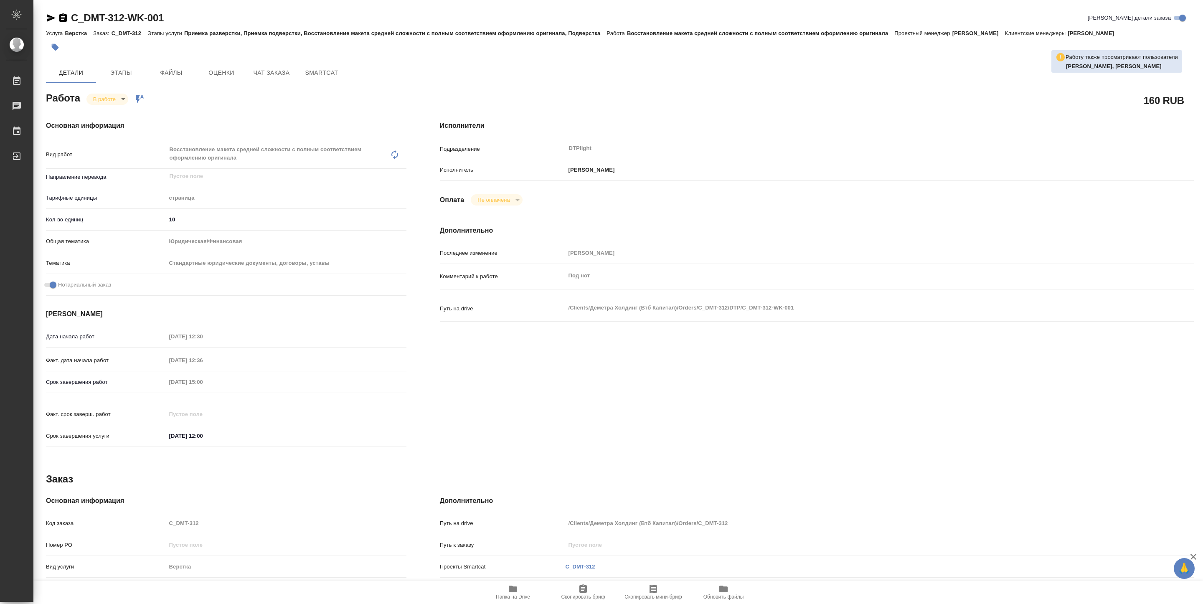
type textarea "x"
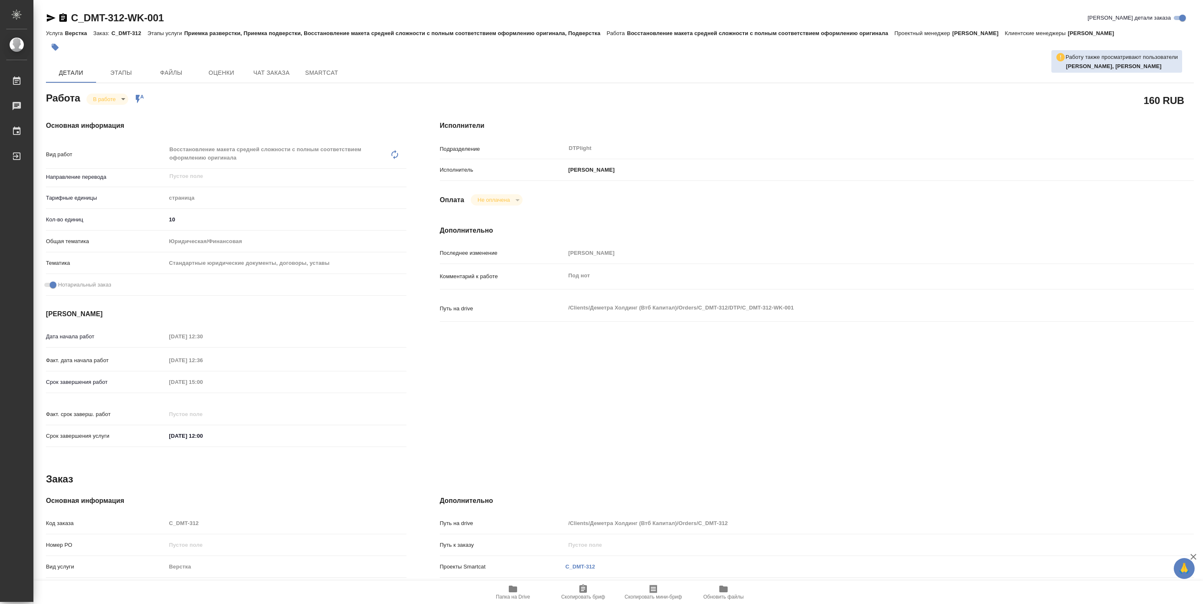
type textarea "x"
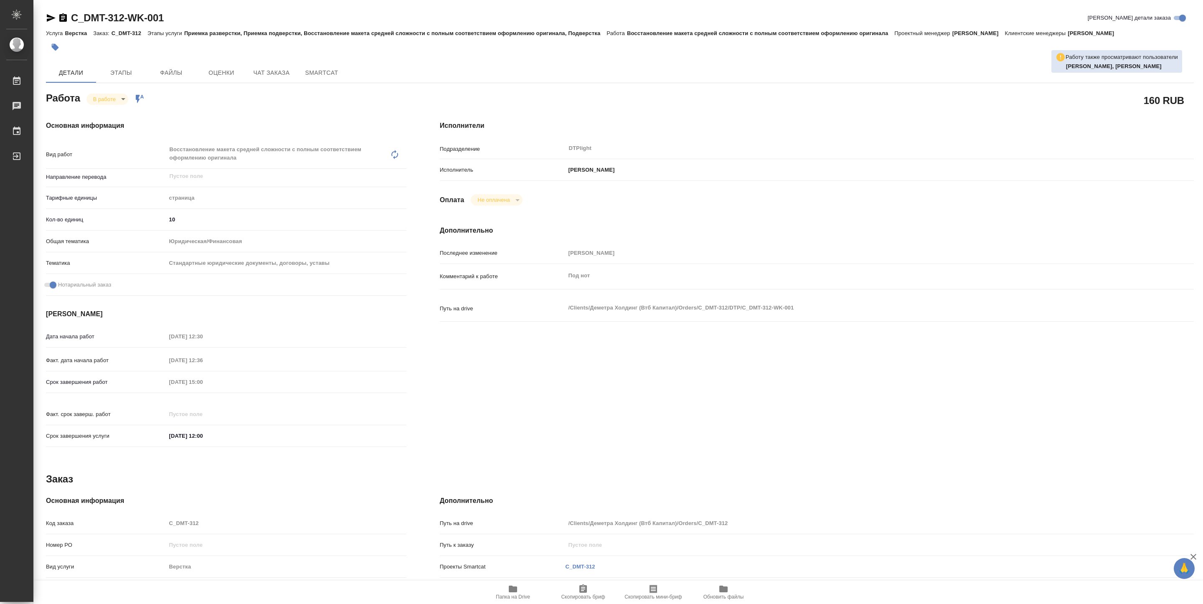
type textarea "x"
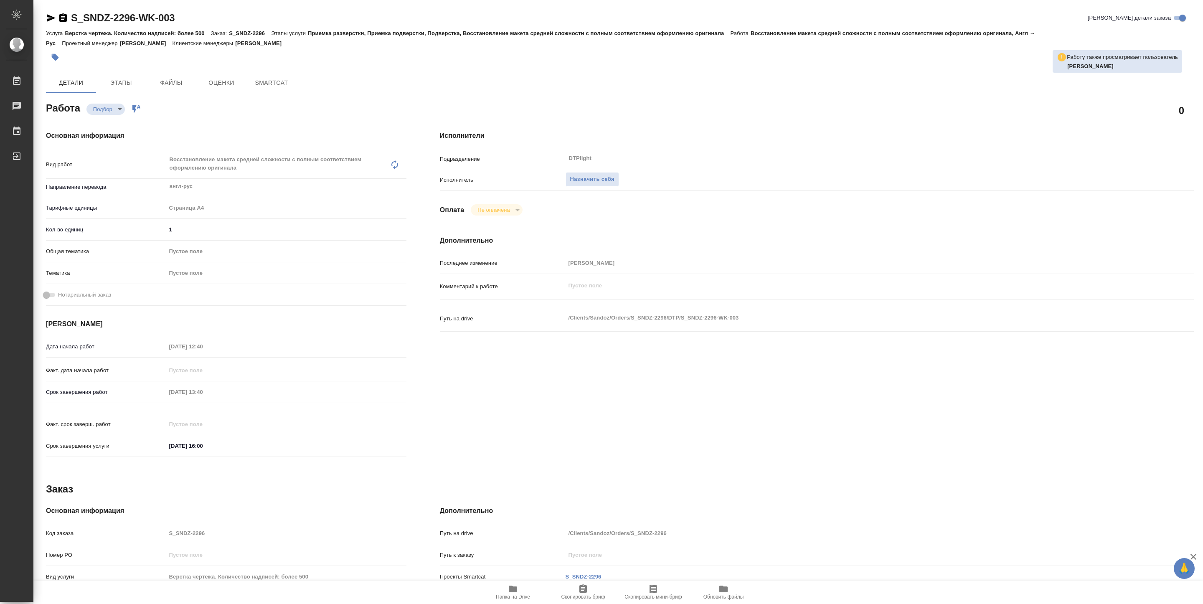
type textarea "x"
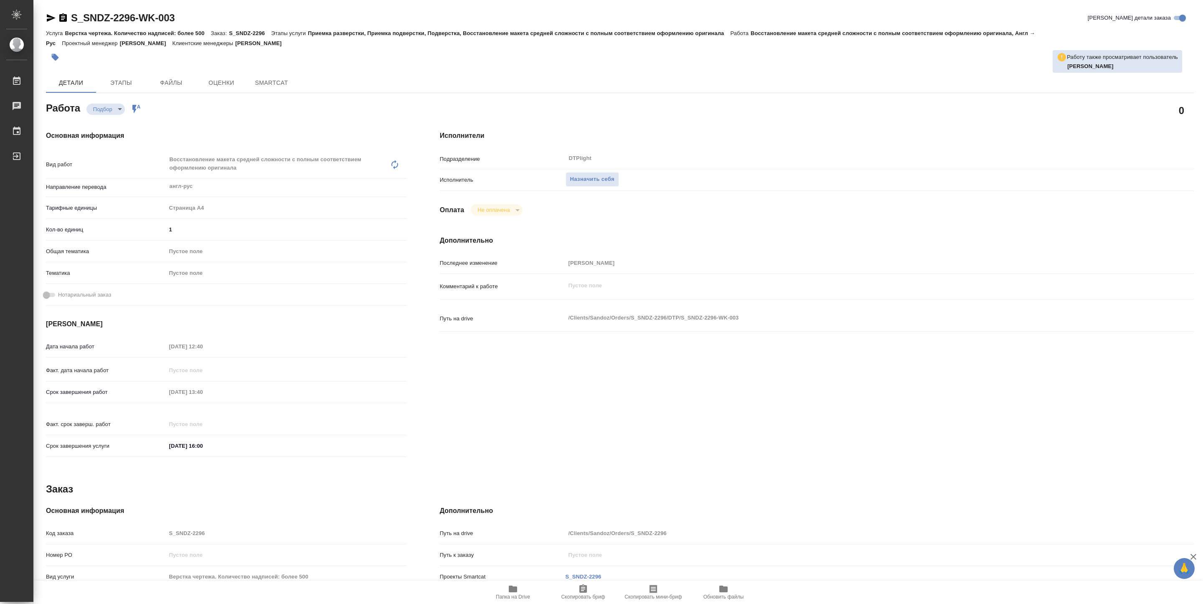
type textarea "x"
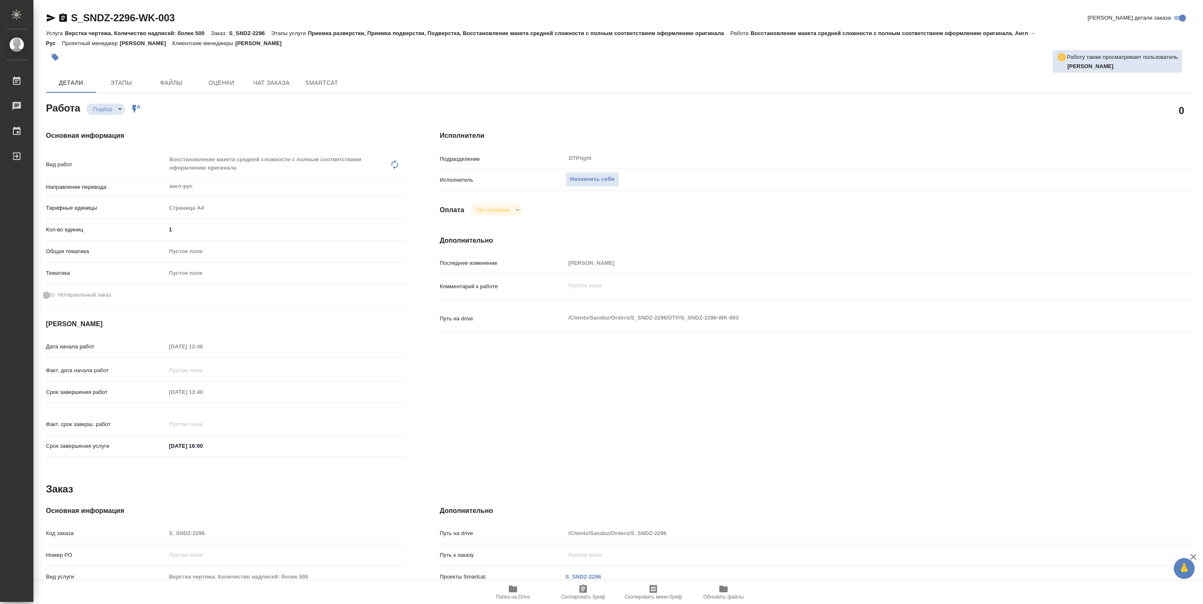
type textarea "x"
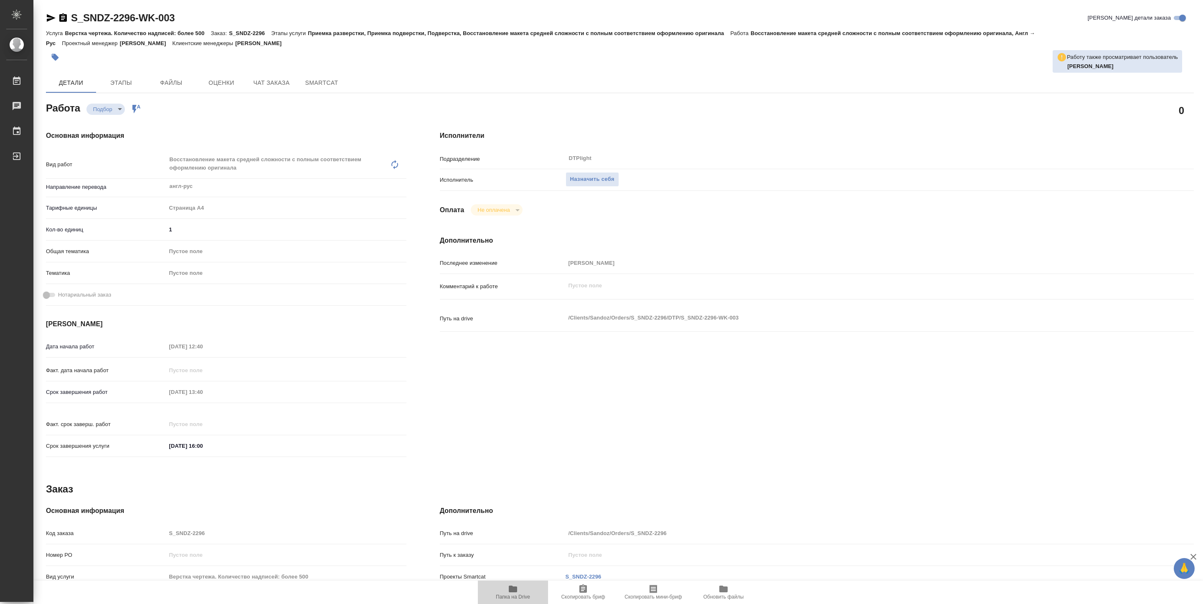
click at [514, 594] on span "Папка на Drive" at bounding box center [513, 597] width 34 height 6
type textarea "x"
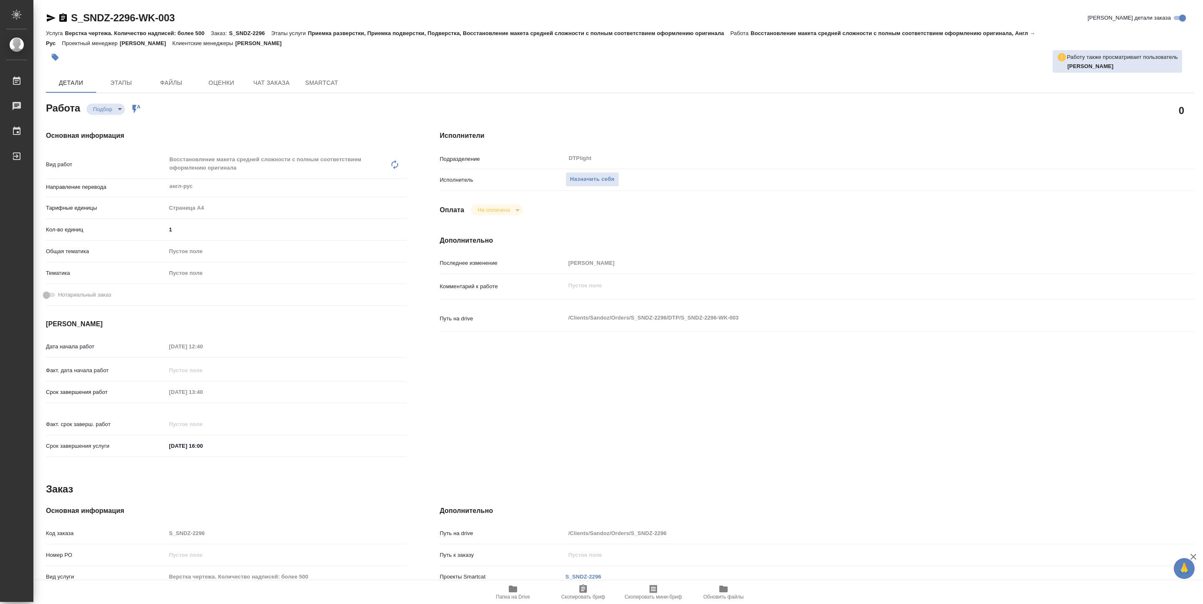
type textarea "x"
